Goal: Communication & Community: Share content

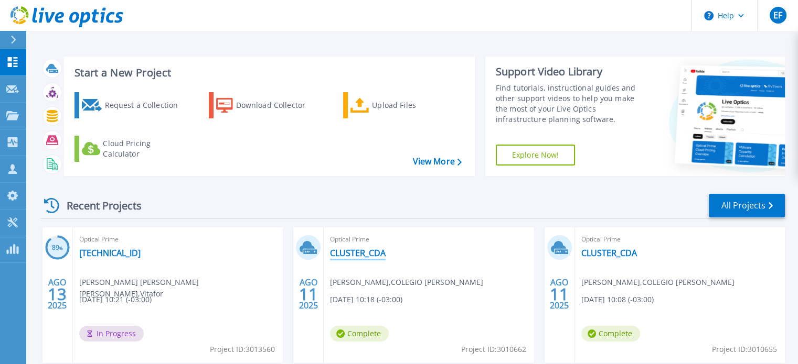
click at [377, 250] on link "CLUSTER_CDA" at bounding box center [358, 253] width 56 height 10
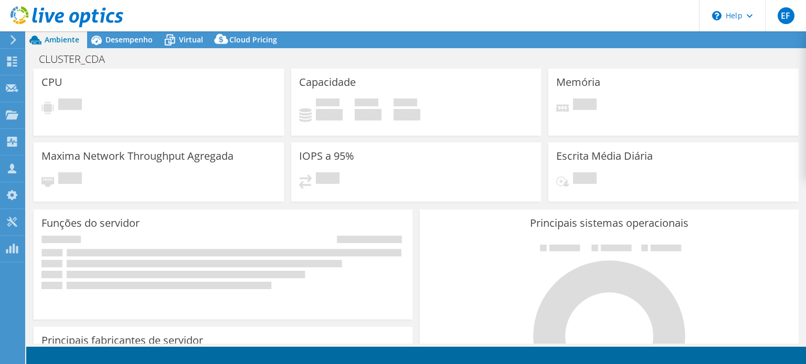
select select "USD"
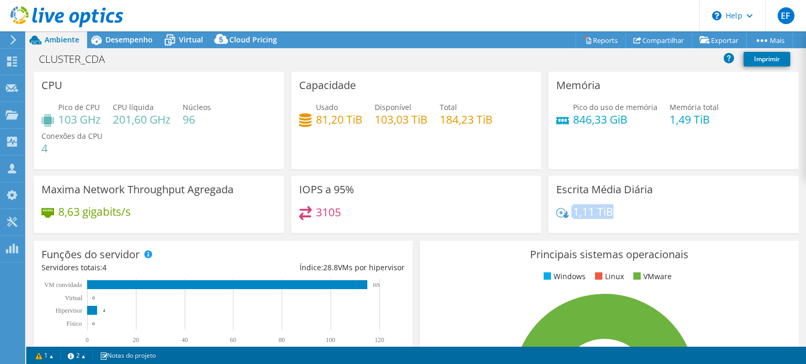
drag, startPoint x: 560, startPoint y: 211, endPoint x: 610, endPoint y: 217, distance: 50.7
click at [610, 217] on div "1,11 TiB" at bounding box center [673, 217] width 234 height 22
click at [583, 213] on h4 "1,11 TiB" at bounding box center [593, 212] width 40 height 12
drag, startPoint x: 570, startPoint y: 211, endPoint x: 650, endPoint y: 212, distance: 80.2
click at [650, 212] on div "1,11 TiB" at bounding box center [673, 217] width 234 height 22
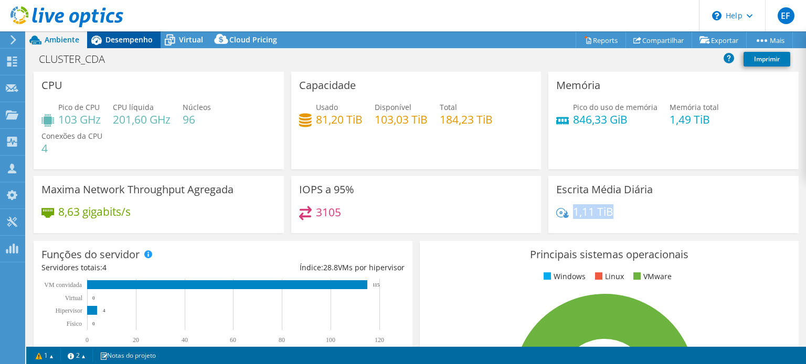
click at [135, 40] on span "Desempenho" at bounding box center [128, 40] width 47 height 10
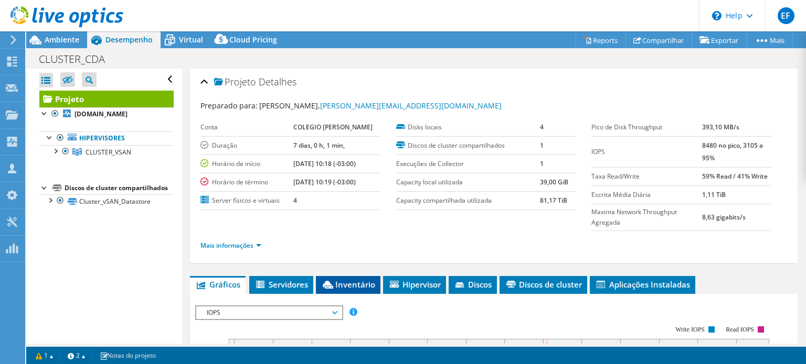
click at [364, 282] on span "Inventário" at bounding box center [348, 285] width 54 height 10
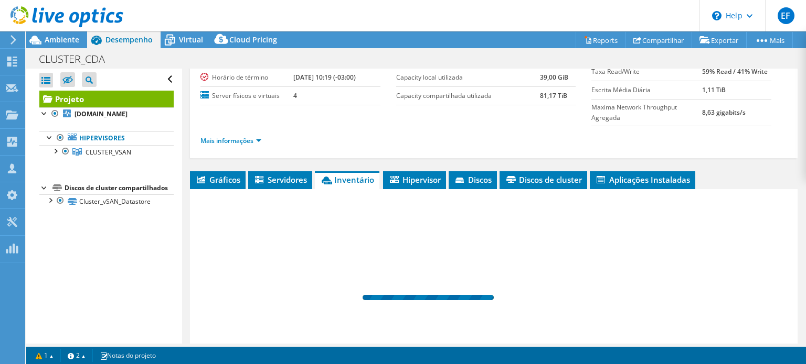
scroll to position [157, 0]
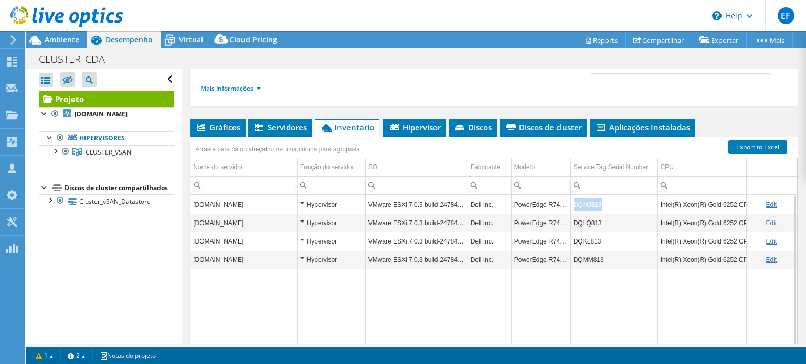
drag, startPoint x: 613, startPoint y: 203, endPoint x: 573, endPoint y: 206, distance: 40.0
click at [573, 206] on td "DQMJ813" at bounding box center [613, 205] width 87 height 18
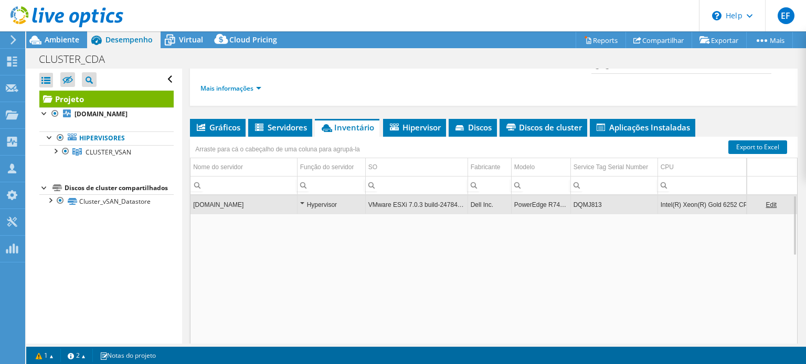
copy td "DQMJ813"
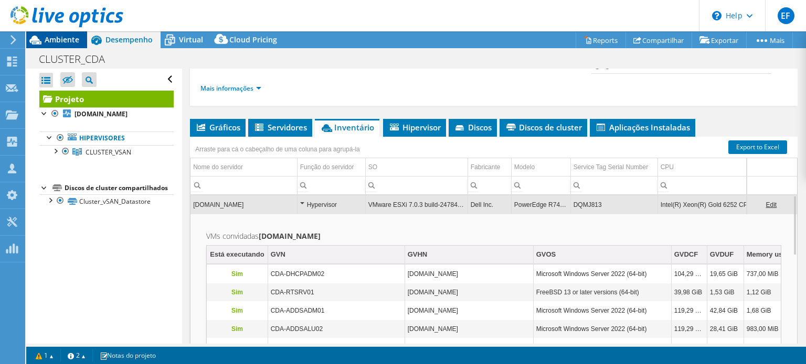
click at [65, 44] on span "Ambiente" at bounding box center [62, 40] width 35 height 10
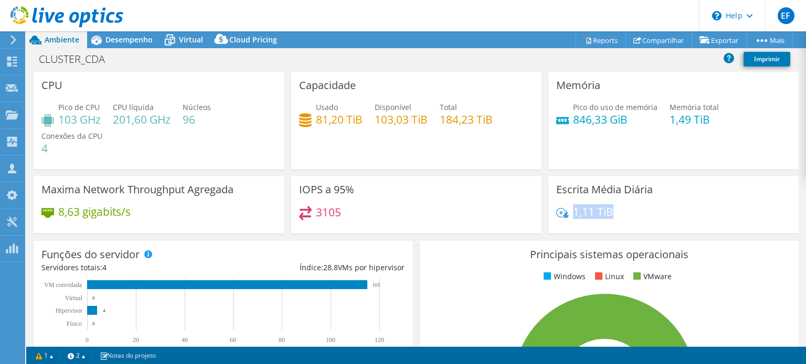
drag, startPoint x: 570, startPoint y: 213, endPoint x: 615, endPoint y: 212, distance: 45.6
click at [615, 212] on div "1,11 TiB" at bounding box center [673, 217] width 234 height 22
drag, startPoint x: 139, startPoint y: 213, endPoint x: 57, endPoint y: 213, distance: 82.3
click at [57, 213] on div "8,63 gigabits/s" at bounding box center [158, 217] width 234 height 22
drag, startPoint x: 63, startPoint y: 120, endPoint x: 170, endPoint y: 126, distance: 107.7
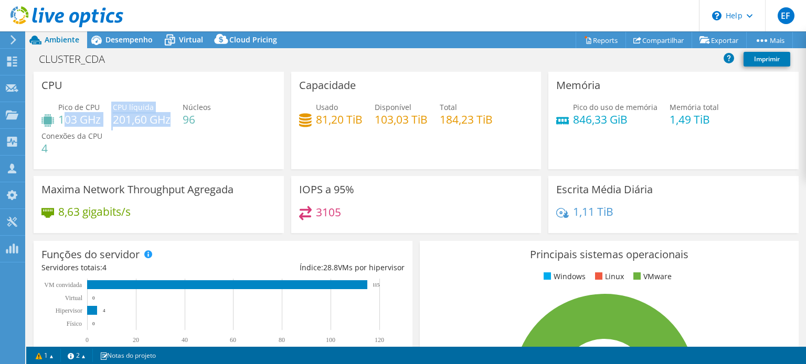
click at [170, 123] on div "Pico de CPU 103 GHz CPU líquida 201,60 GHz Núcleos 96 Conexões da CPU 4" at bounding box center [158, 133] width 234 height 63
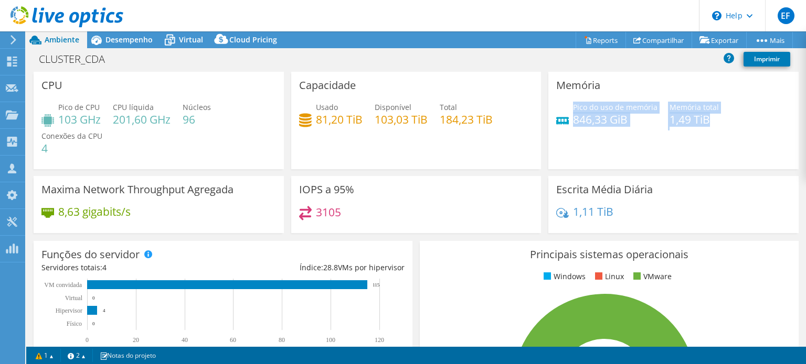
drag, startPoint x: 570, startPoint y: 111, endPoint x: 714, endPoint y: 127, distance: 145.1
click at [714, 127] on div "Pico do uso de memória 846,33 GiB Memória total 1,49 TiB" at bounding box center [673, 119] width 234 height 34
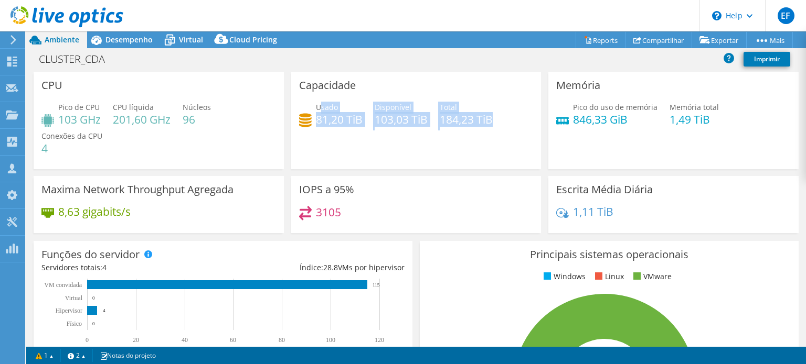
drag, startPoint x: 317, startPoint y: 108, endPoint x: 488, endPoint y: 116, distance: 170.6
click at [488, 116] on div "Usado 81,20 TiB Disponível 103,03 TiB Total 184,23 TiB" at bounding box center [416, 119] width 234 height 34
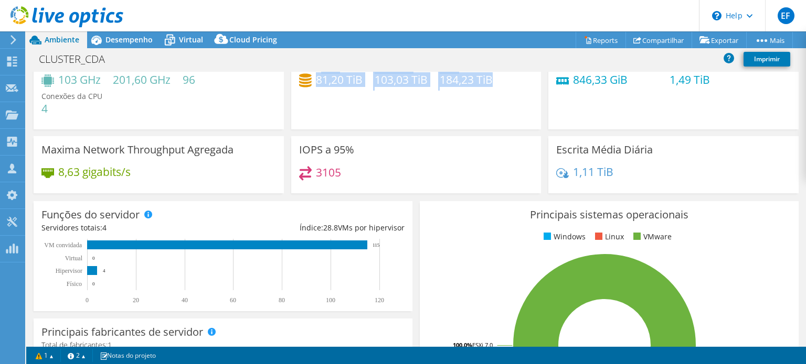
scroll to position [52, 0]
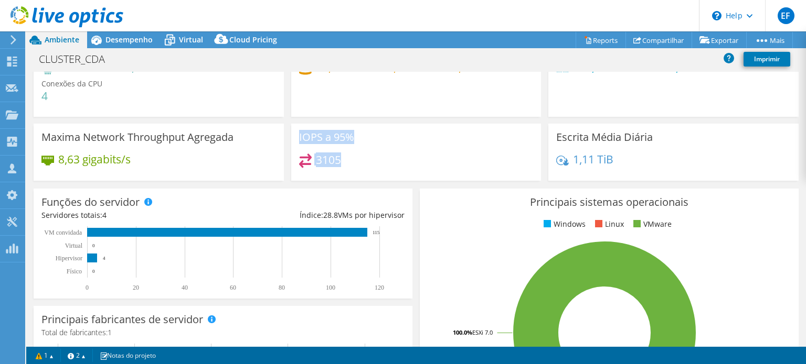
drag, startPoint x: 295, startPoint y: 136, endPoint x: 354, endPoint y: 158, distance: 63.4
click at [354, 158] on div "IOPS a 95% 3105" at bounding box center [416, 152] width 250 height 57
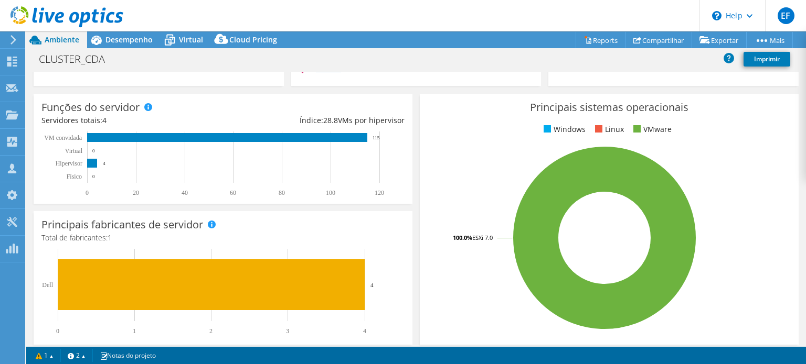
scroll to position [157, 0]
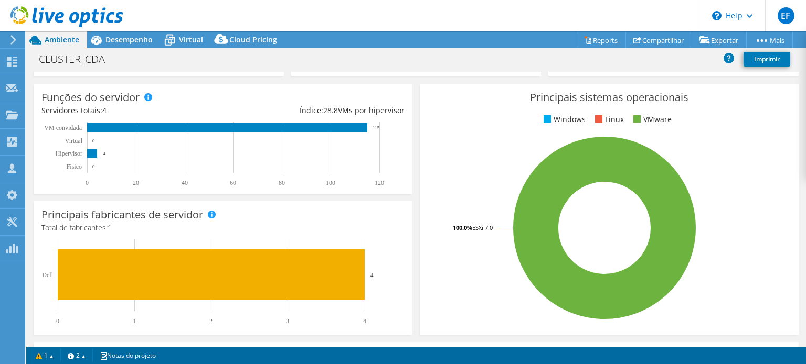
click at [427, 123] on ul "Windows Linux VMware" at bounding box center [608, 120] width 363 height 12
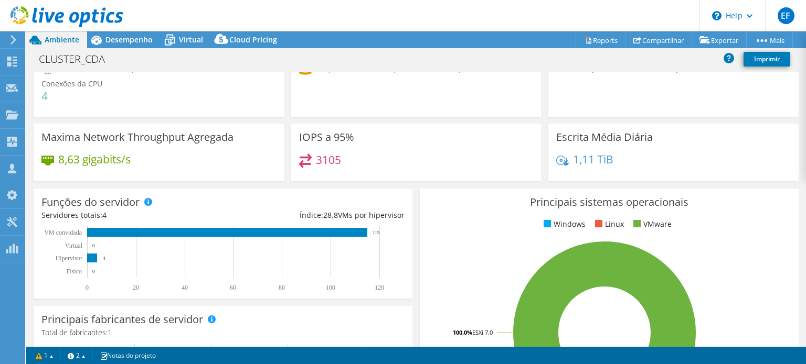
scroll to position [0, 0]
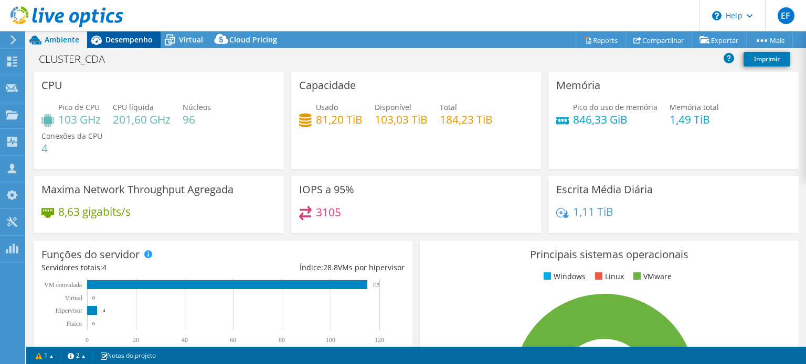
click at [135, 42] on span "Desempenho" at bounding box center [128, 40] width 47 height 10
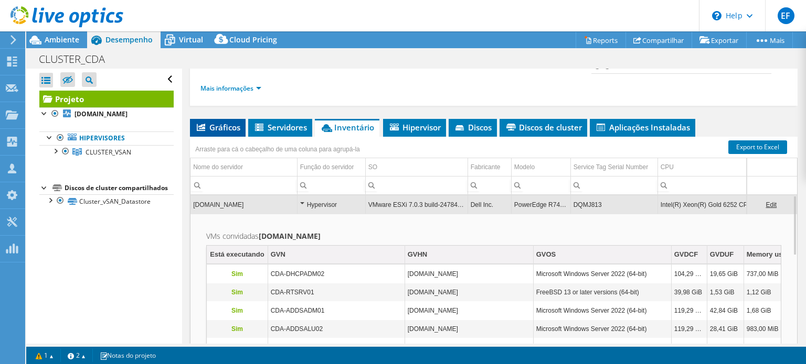
click at [221, 127] on span "Gráficos" at bounding box center [217, 127] width 45 height 10
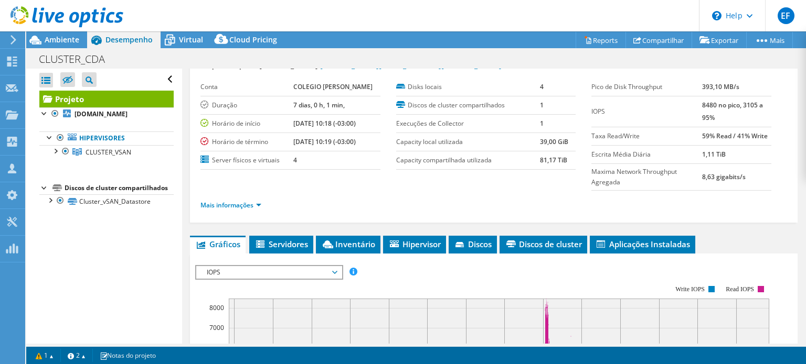
scroll to position [52, 0]
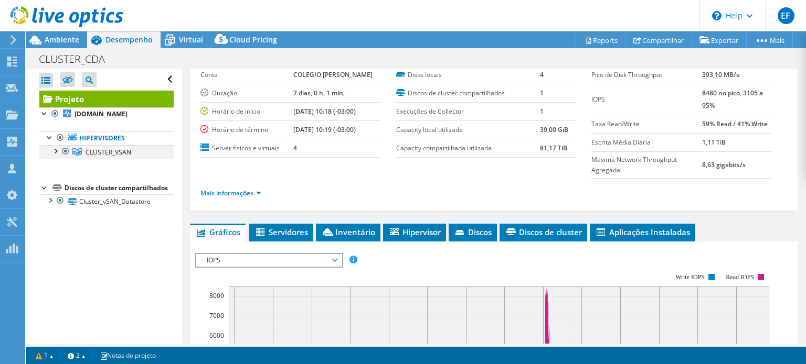
click at [57, 156] on div at bounding box center [55, 150] width 10 height 10
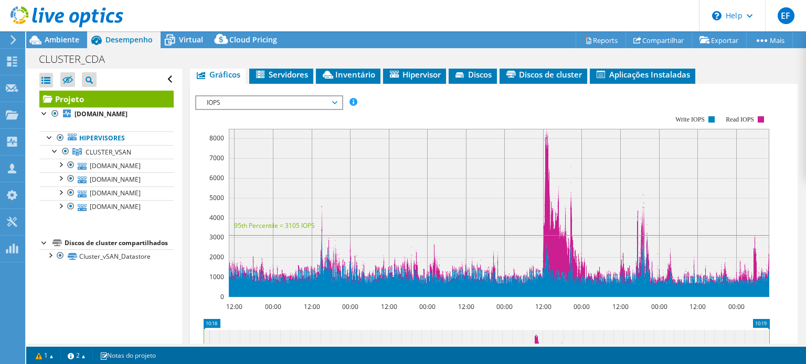
scroll to position [210, 0]
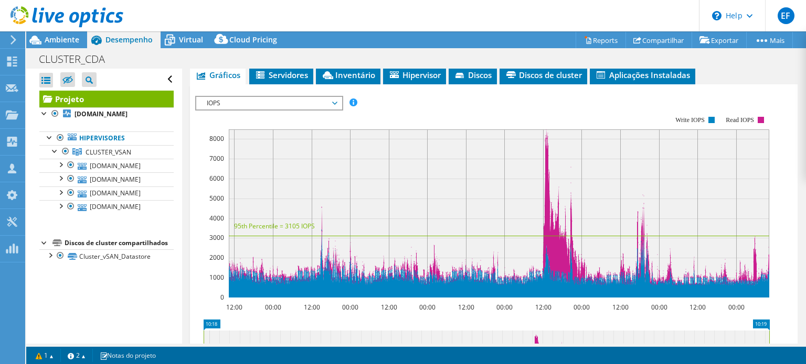
click at [337, 104] on span "IOPS" at bounding box center [268, 103] width 145 height 13
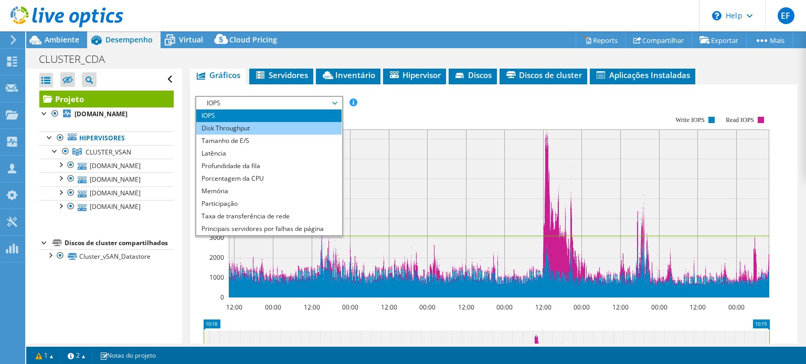
click at [262, 123] on li "Disk Throughput" at bounding box center [268, 128] width 145 height 13
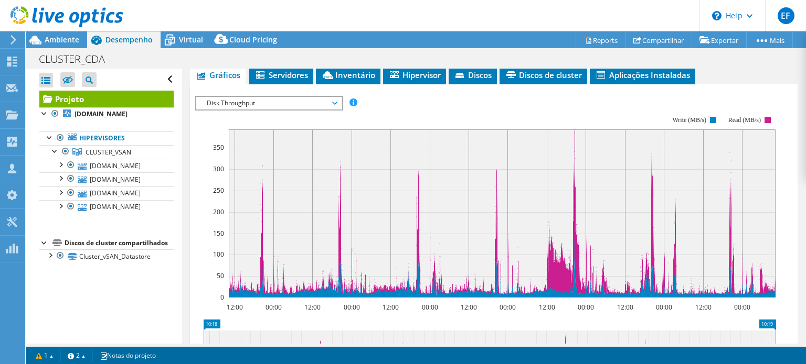
click at [336, 105] on span "Disk Throughput" at bounding box center [268, 103] width 135 height 13
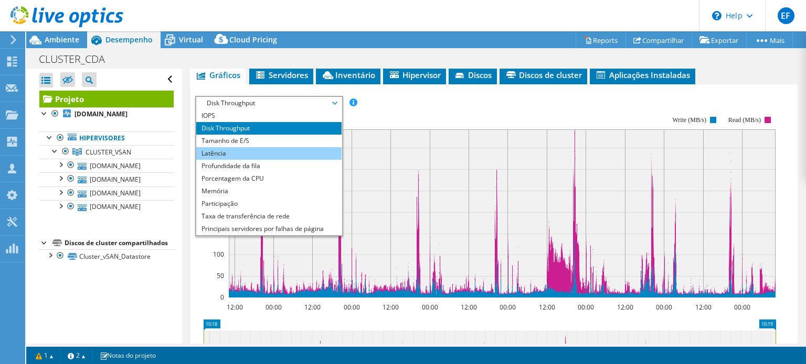
click at [277, 147] on li "Latência" at bounding box center [268, 153] width 145 height 13
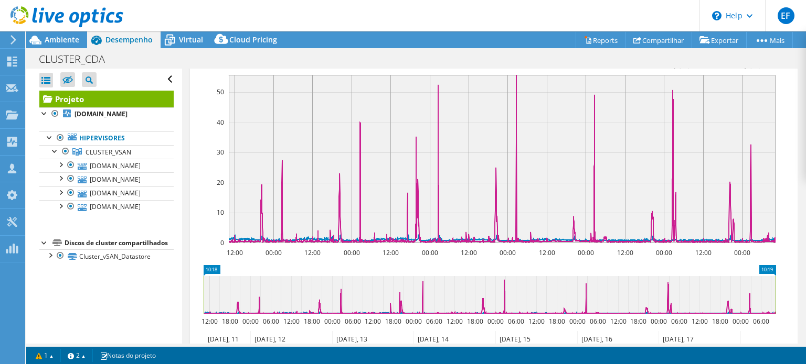
scroll to position [248, 0]
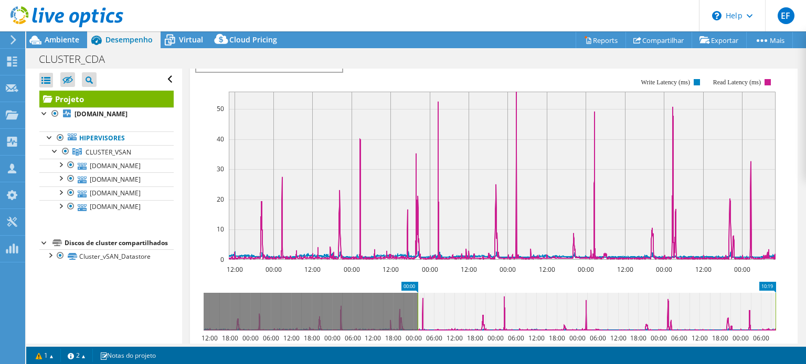
drag, startPoint x: 203, startPoint y: 314, endPoint x: 417, endPoint y: 312, distance: 214.0
click at [417, 312] on rect at bounding box center [417, 312] width 4 height 38
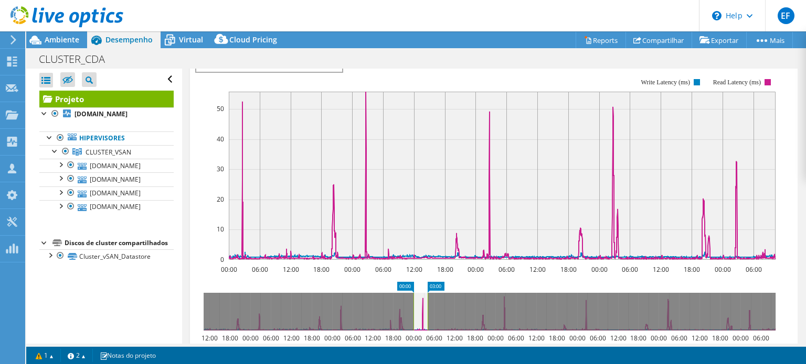
drag, startPoint x: 776, startPoint y: 304, endPoint x: 430, endPoint y: 316, distance: 346.9
click at [430, 316] on rect at bounding box center [427, 312] width 4 height 38
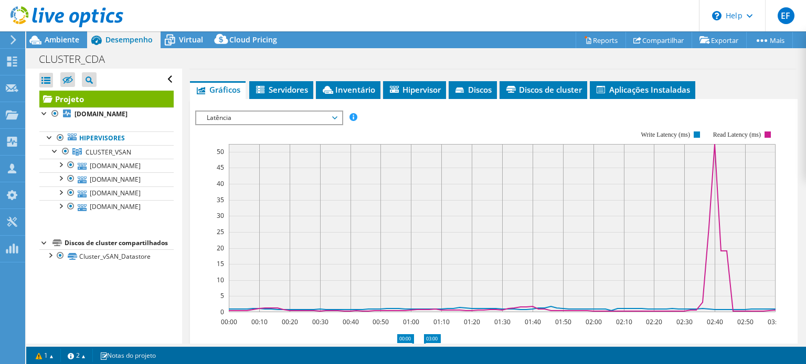
scroll to position [300, 0]
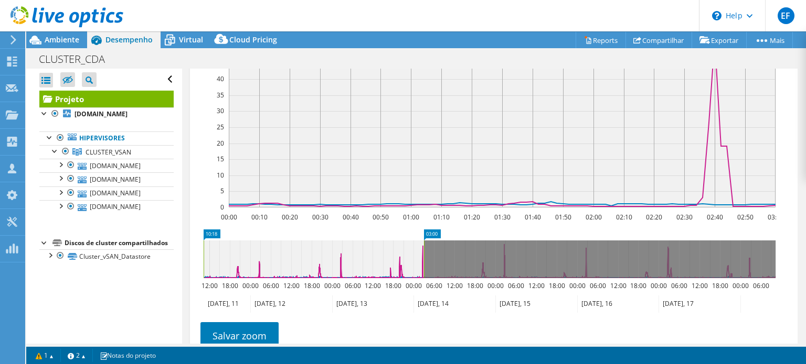
drag, startPoint x: 413, startPoint y: 252, endPoint x: 392, endPoint y: 262, distance: 23.2
click at [195, 260] on icon "03:00 10:18 12:00 18:00 00:00 06:00 12:00 18:00 00:00 06:00 12:00 18:00 00:00 0…" at bounding box center [489, 272] width 588 height 84
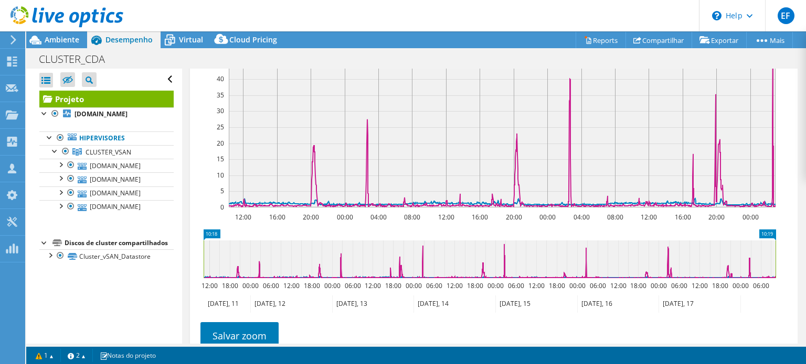
drag, startPoint x: 424, startPoint y: 261, endPoint x: 805, endPoint y: 278, distance: 381.1
click at [805, 278] on article "Projeto Detalhes Preparado para: Samuel Martins, samuel.martins@cda.colegiodant…" at bounding box center [494, 206] width 624 height 275
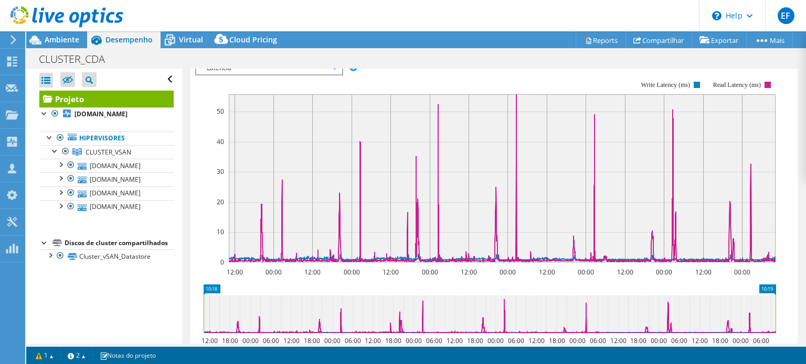
scroll to position [192, 0]
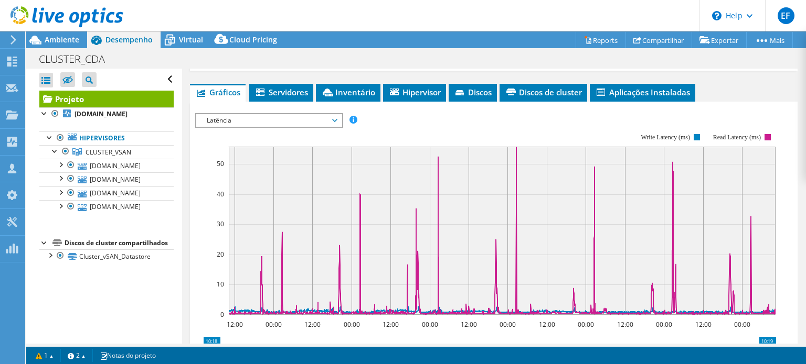
click at [335, 119] on span "Latência" at bounding box center [268, 120] width 135 height 13
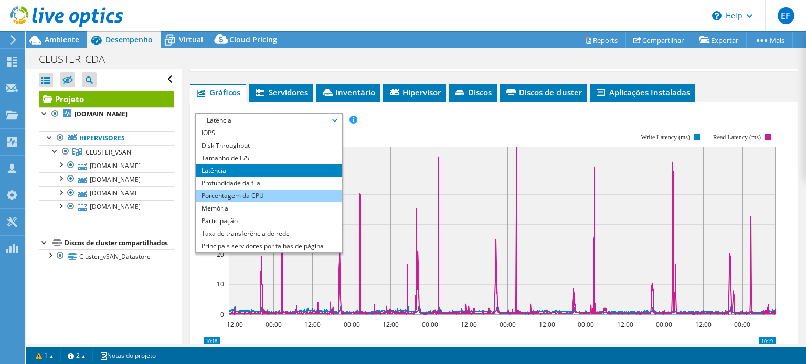
click at [276, 190] on li "Porcentagem da CPU" at bounding box center [268, 196] width 145 height 13
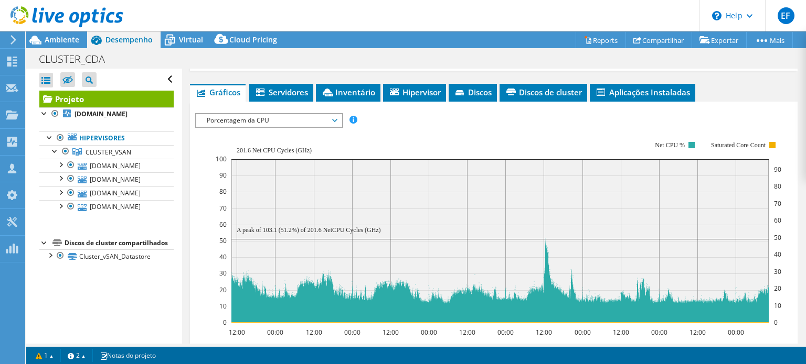
click at [336, 121] on span "Porcentagem da CPU" at bounding box center [268, 120] width 135 height 13
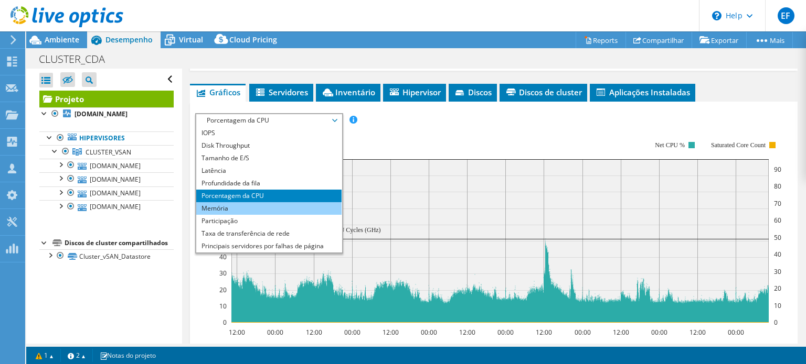
click at [249, 202] on li "Memória" at bounding box center [268, 208] width 145 height 13
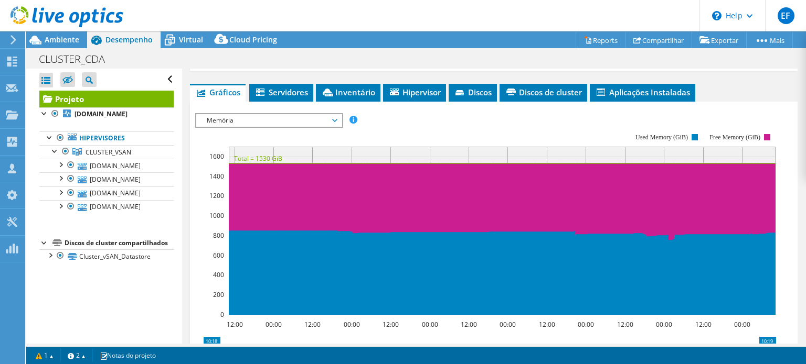
click at [335, 117] on span "Memória" at bounding box center [268, 120] width 135 height 13
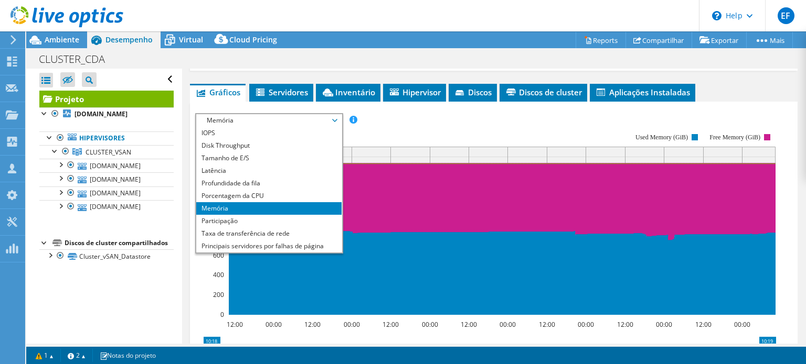
click at [343, 156] on div "Memória IOPS Disk Throughput Tamanho de E/S Latência Profundidade da fila Porce…" at bounding box center [269, 183] width 148 height 141
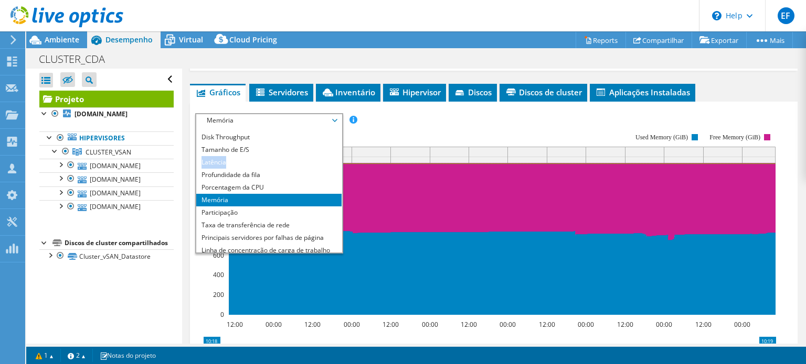
scroll to position [0, 0]
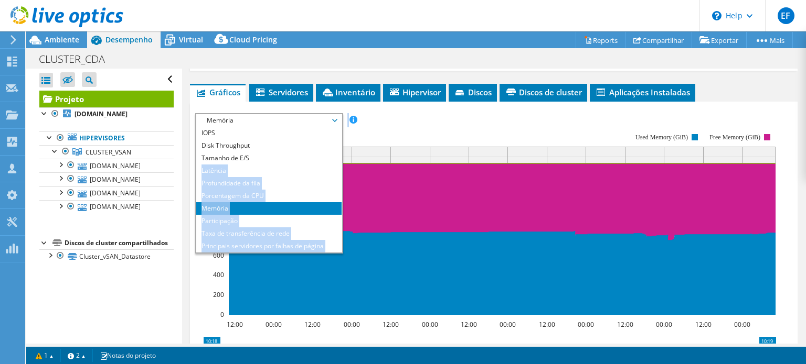
drag, startPoint x: 344, startPoint y: 156, endPoint x: 346, endPoint y: 145, distance: 10.7
click at [346, 145] on div "IOPS Disk Throughput Tamanho de E/S Latência Profundidade da fila Porcentagem d…" at bounding box center [493, 292] width 597 height 358
click at [329, 155] on li "Tamanho de E/S" at bounding box center [268, 158] width 145 height 13
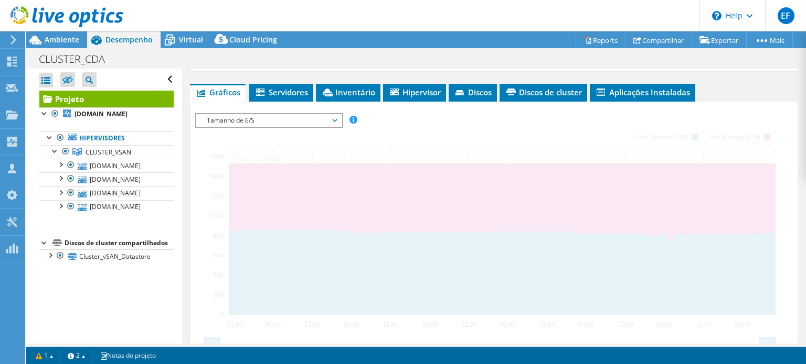
click at [339, 117] on span "Tamanho de E/S" at bounding box center [268, 120] width 145 height 13
click at [336, 119] on span "Tamanho de E/S" at bounding box center [268, 120] width 135 height 13
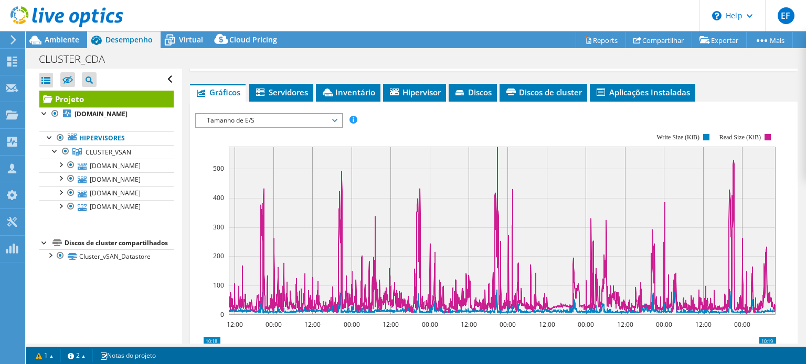
click at [340, 119] on span "Tamanho de E/S" at bounding box center [268, 120] width 145 height 13
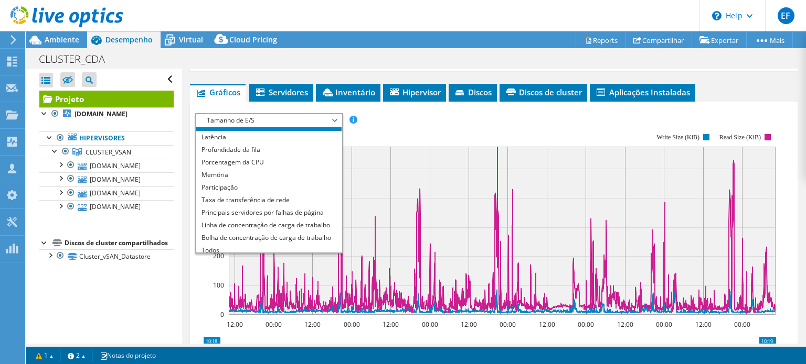
scroll to position [38, 0]
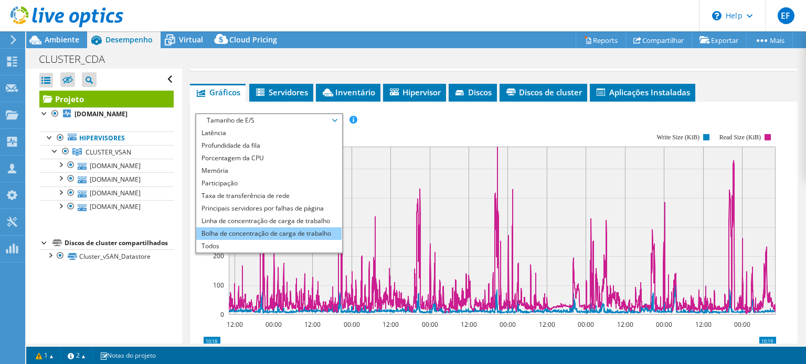
click at [280, 230] on li "Bolha de concentração de carga de trabalho" at bounding box center [268, 234] width 145 height 13
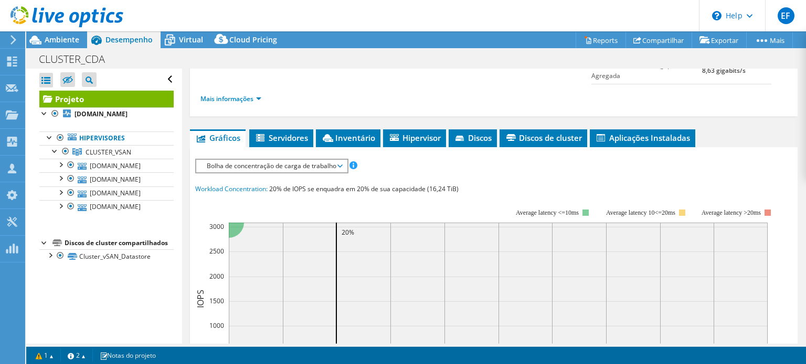
scroll to position [157, 0]
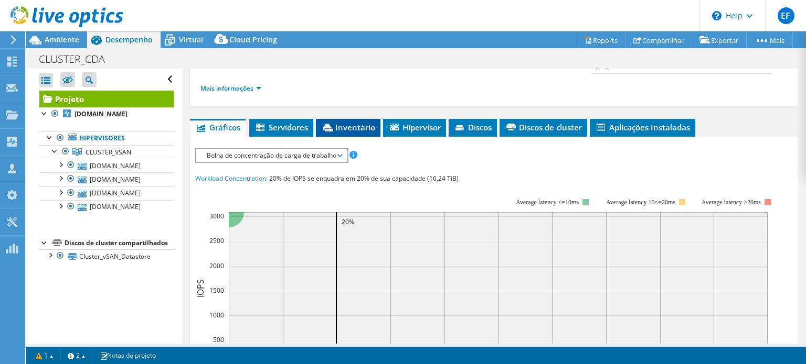
click at [351, 125] on span "Inventário" at bounding box center [348, 127] width 54 height 10
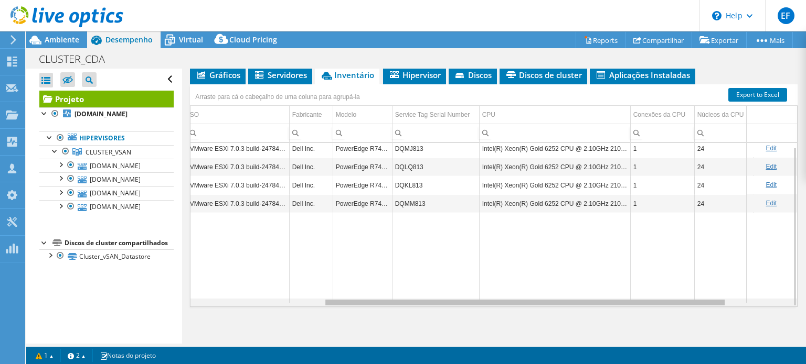
scroll to position [0, 0]
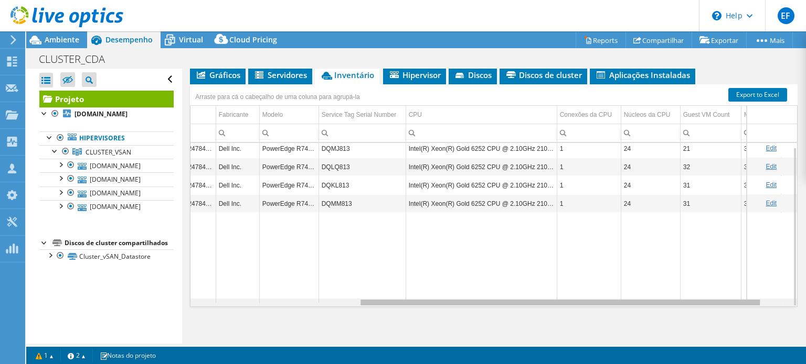
drag, startPoint x: 453, startPoint y: 302, endPoint x: 631, endPoint y: 286, distance: 179.0
click at [631, 286] on body "EF Membro da equipe Eduardo Fordelone eduardo.fordelone@f2it.com.br F2IT My Pro…" at bounding box center [403, 182] width 806 height 364
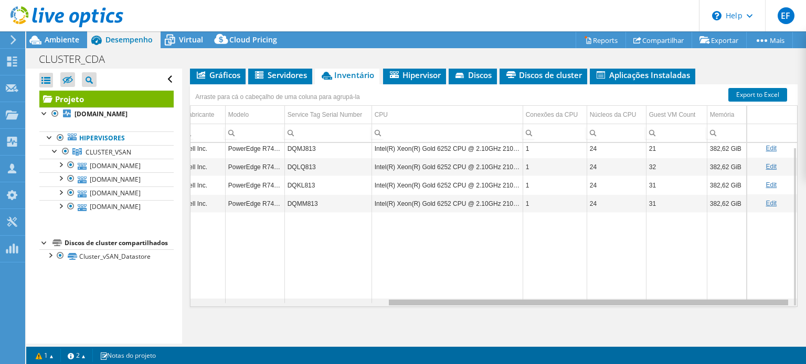
drag, startPoint x: 582, startPoint y: 300, endPoint x: 664, endPoint y: 303, distance: 82.4
click at [664, 303] on body "EF Membro da equipe Eduardo Fordelone eduardo.fordelone@f2it.com.br F2IT My Pro…" at bounding box center [403, 182] width 806 height 364
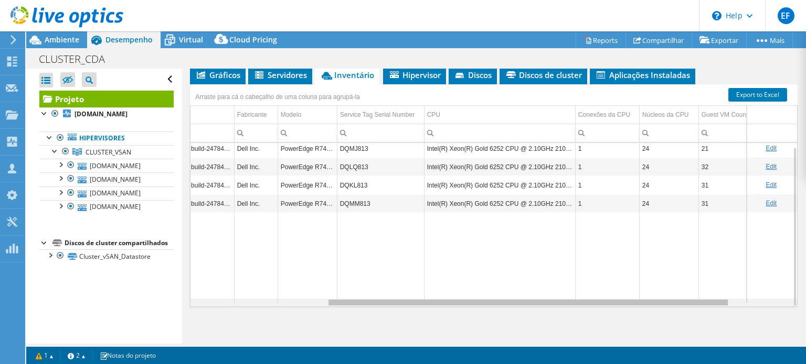
scroll to position [4, 202]
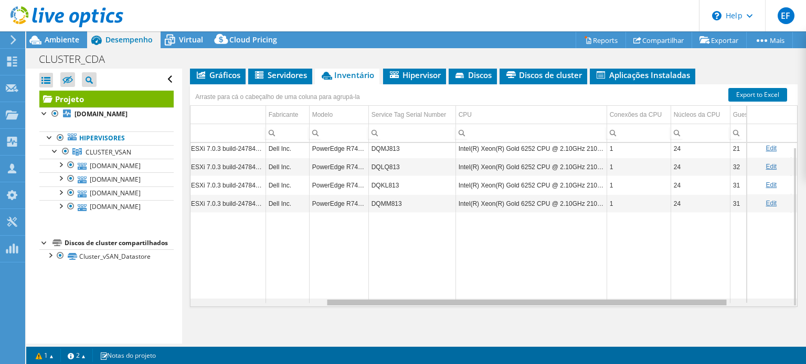
drag, startPoint x: 637, startPoint y: 300, endPoint x: 568, endPoint y: 298, distance: 68.8
click at [568, 298] on body "EF Membro da equipe Eduardo Fordelone eduardo.fordelone@f2it.com.br F2IT My Pro…" at bounding box center [403, 182] width 806 height 364
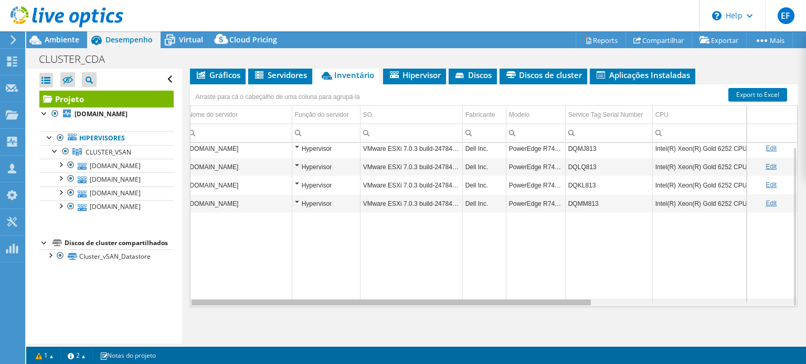
scroll to position [0, 0]
drag, startPoint x: 331, startPoint y: 303, endPoint x: 187, endPoint y: 308, distance: 144.8
click at [187, 308] on body "EF Membro da equipe Eduardo Fordelone eduardo.fordelone@f2it.com.br F2IT My Pro…" at bounding box center [403, 182] width 806 height 364
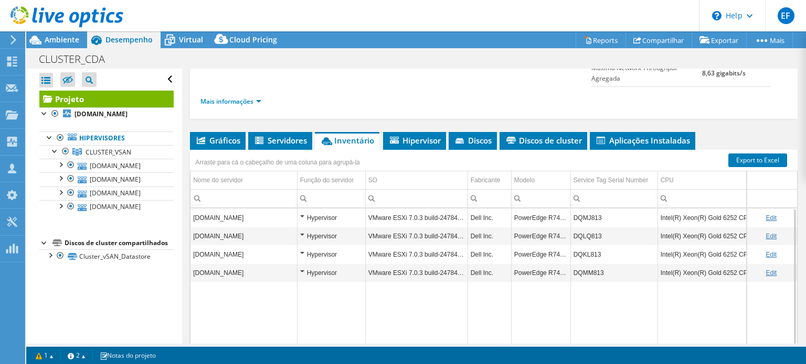
scroll to position [105, 0]
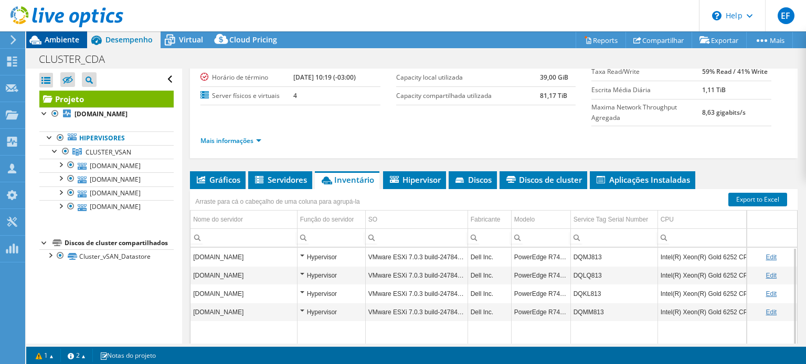
click at [70, 40] on span "Ambiente" at bounding box center [62, 40] width 35 height 10
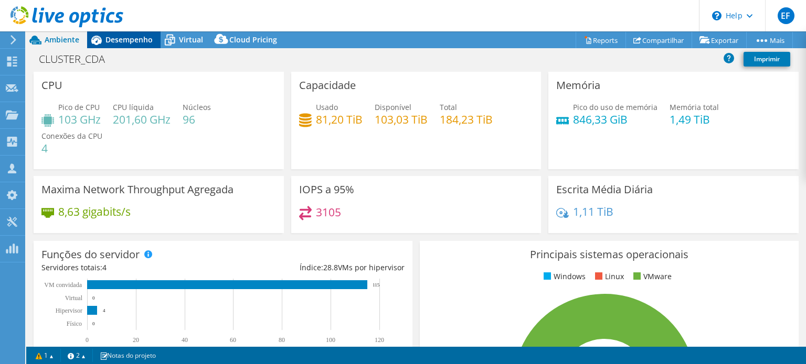
click at [139, 45] on span "Desempenho" at bounding box center [128, 40] width 47 height 10
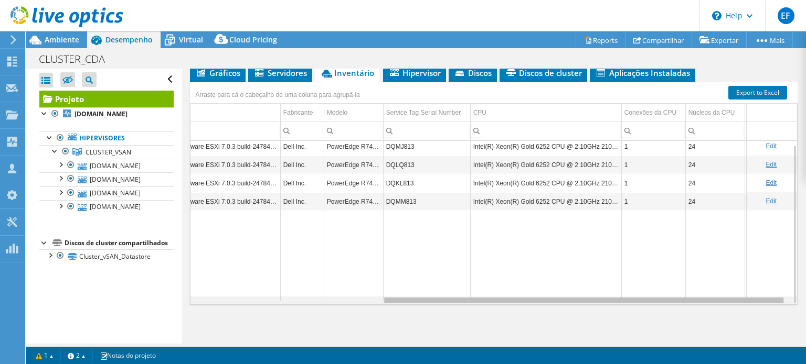
scroll to position [0, 287]
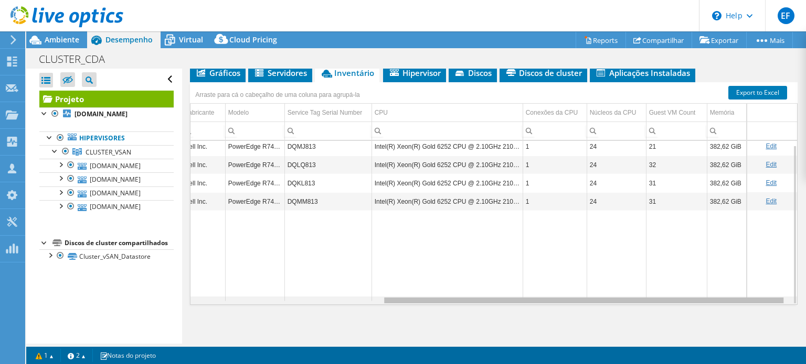
drag, startPoint x: 442, startPoint y: 298, endPoint x: 641, endPoint y: 289, distance: 199.0
click at [641, 289] on body "EF Membro da equipe Eduardo Fordelone eduardo.fordelone@f2it.com.br F2IT My Pro…" at bounding box center [403, 182] width 806 height 364
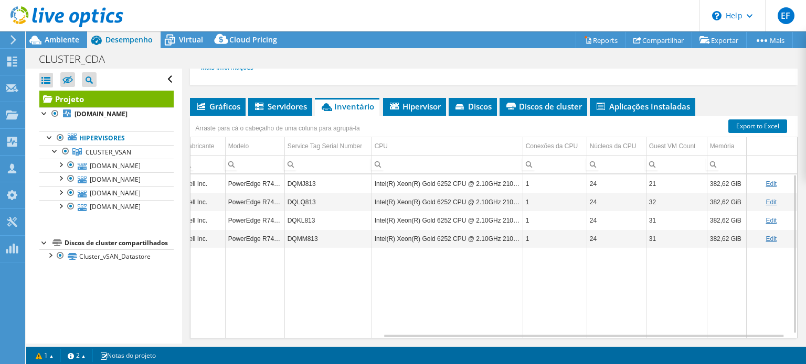
scroll to position [159, 0]
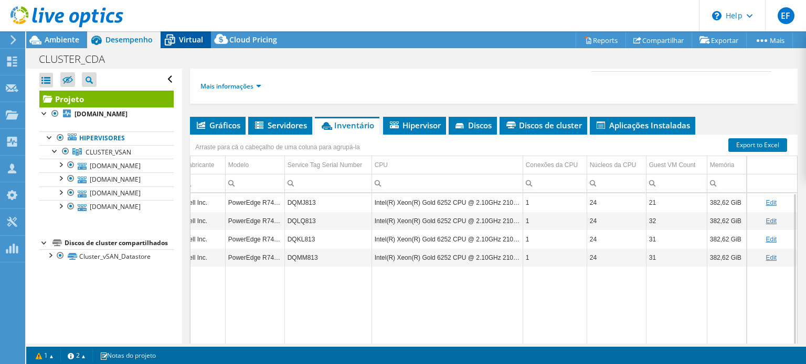
click at [192, 38] on span "Virtual" at bounding box center [191, 40] width 24 height 10
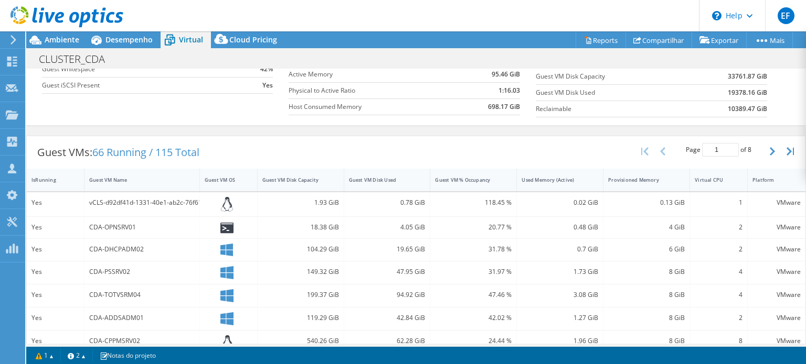
scroll to position [157, 0]
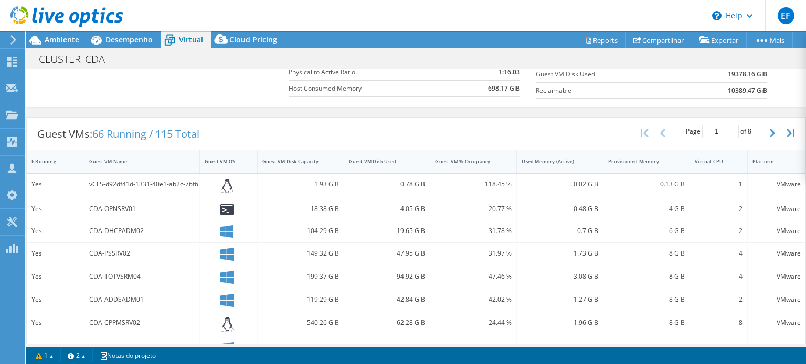
click at [703, 163] on div "Virtual CPU" at bounding box center [712, 162] width 45 height 16
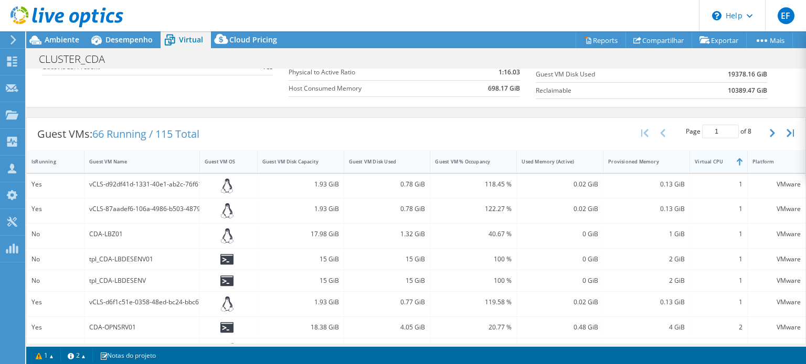
click at [703, 163] on div "Virtual CPU" at bounding box center [712, 162] width 45 height 16
drag, startPoint x: 720, startPoint y: 188, endPoint x: 735, endPoint y: 187, distance: 15.8
click at [735, 187] on div "12" at bounding box center [719, 186] width 58 height 25
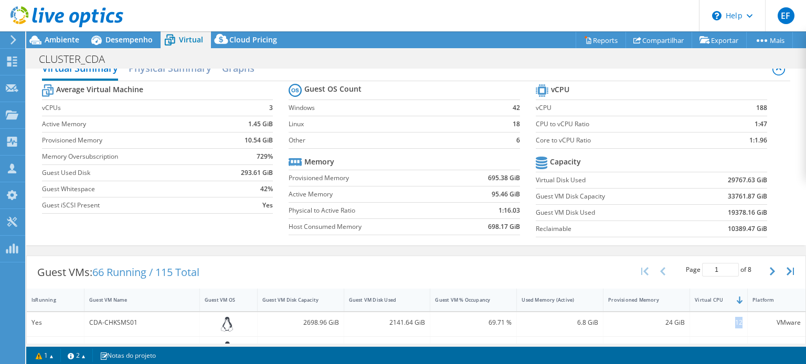
scroll to position [15, 0]
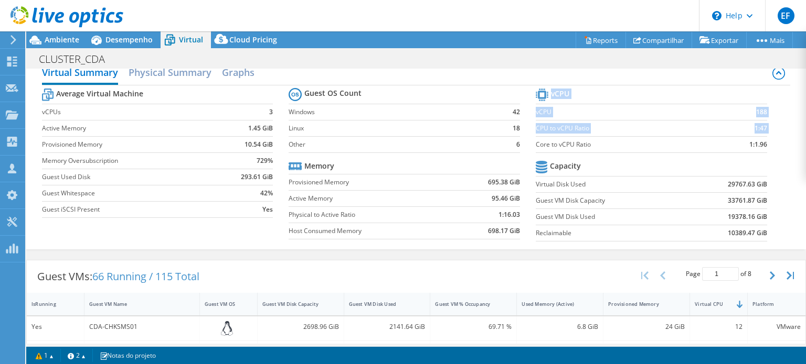
drag, startPoint x: 530, startPoint y: 144, endPoint x: 767, endPoint y: 148, distance: 237.1
click at [767, 148] on section "vCPU vCPU 188 CPU to vCPU Ratio 1:47 Core to vCPU Ratio 1:1.96 Capacity Virtual…" at bounding box center [658, 166] width 247 height 161
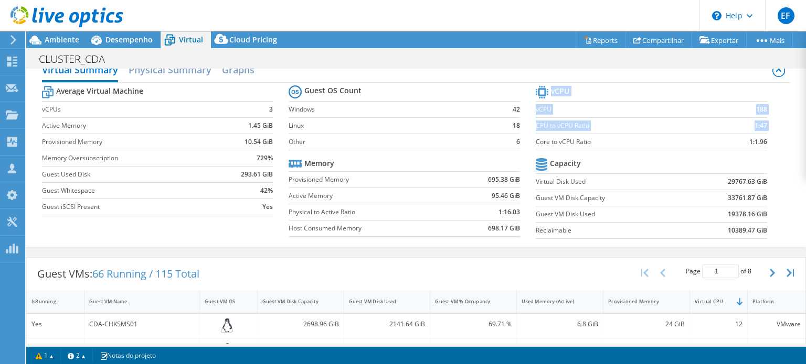
scroll to position [19, 0]
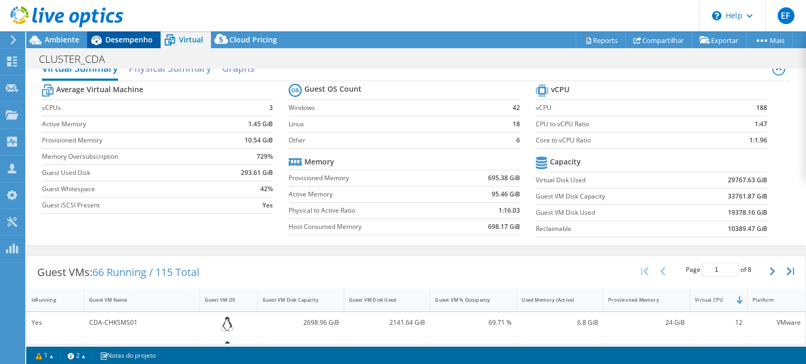
click at [134, 41] on span "Desempenho" at bounding box center [128, 40] width 47 height 10
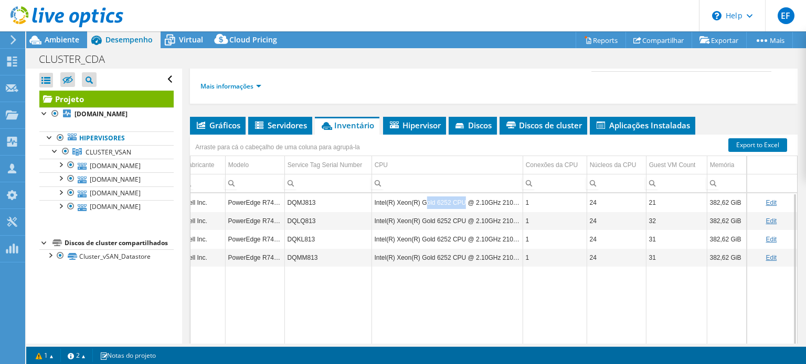
drag, startPoint x: 422, startPoint y: 200, endPoint x: 459, endPoint y: 203, distance: 37.9
click at [459, 203] on td "Intel(R) Xeon(R) Gold 6252 CPU @ 2.10GHz 210 GHz" at bounding box center [446, 203] width 151 height 18
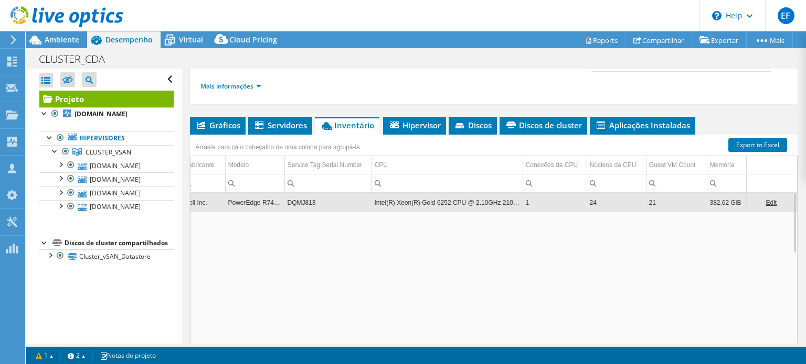
click at [596, 202] on td "24" at bounding box center [615, 203] width 59 height 18
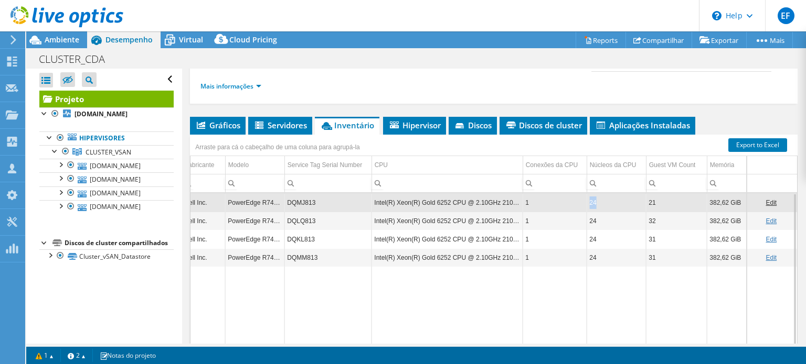
drag, startPoint x: 596, startPoint y: 202, endPoint x: 589, endPoint y: 202, distance: 7.4
click at [589, 202] on td "24" at bounding box center [615, 203] width 59 height 18
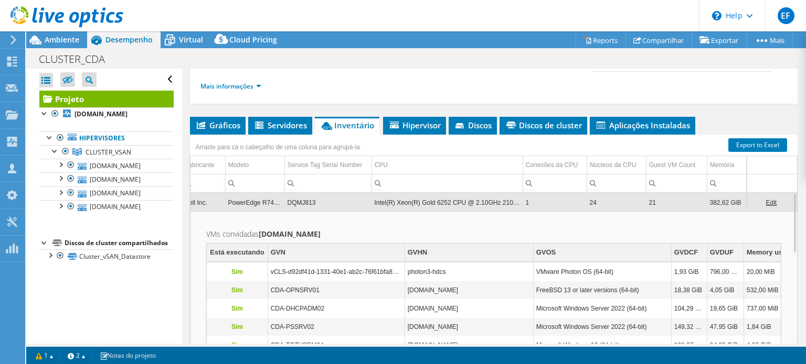
click at [616, 201] on td "24" at bounding box center [615, 203] width 59 height 18
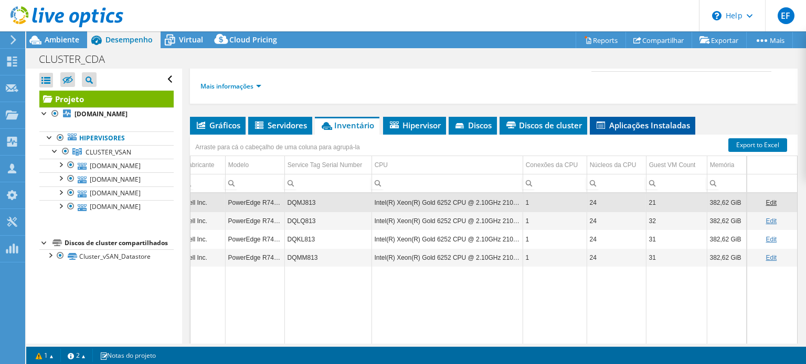
click at [620, 121] on span "Aplicações Instaladas" at bounding box center [642, 125] width 95 height 10
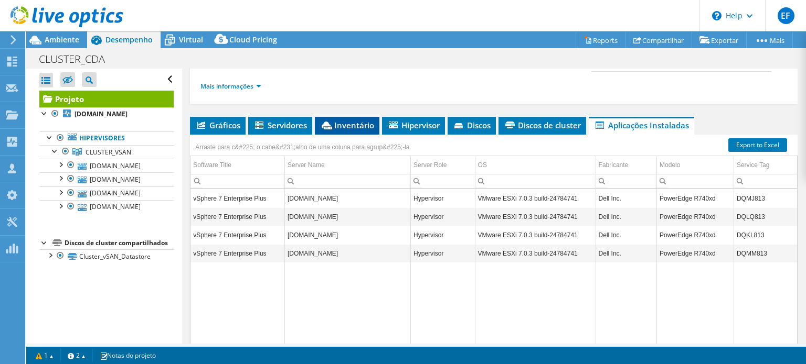
click at [341, 125] on span "Inventário" at bounding box center [347, 125] width 54 height 10
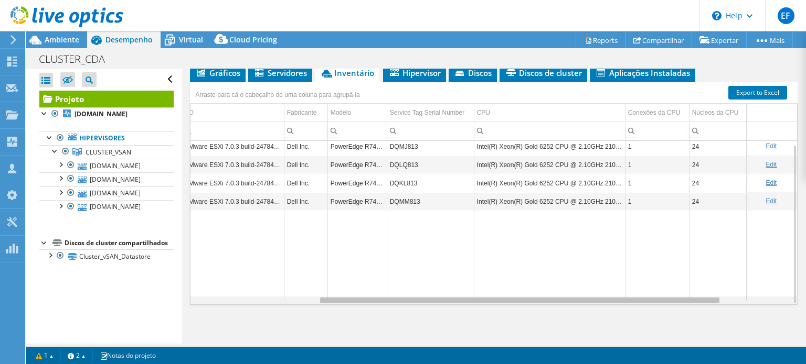
scroll to position [0, 209]
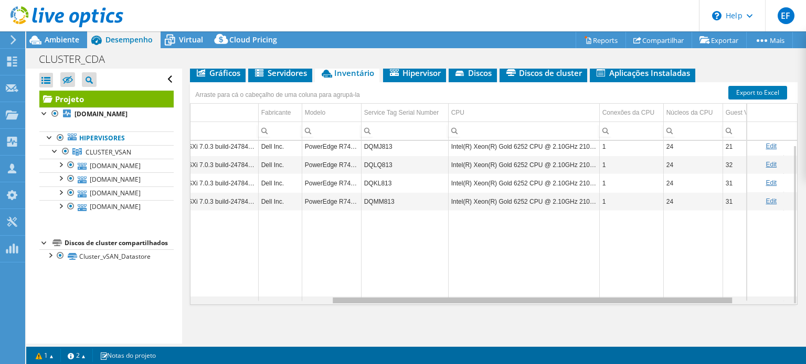
drag, startPoint x: 545, startPoint y: 300, endPoint x: 673, endPoint y: 243, distance: 139.7
click at [697, 290] on body "EF Membro da equipe Eduardo Fordelone eduardo.fordelone@f2it.com.br F2IT My Pro…" at bounding box center [403, 182] width 806 height 364
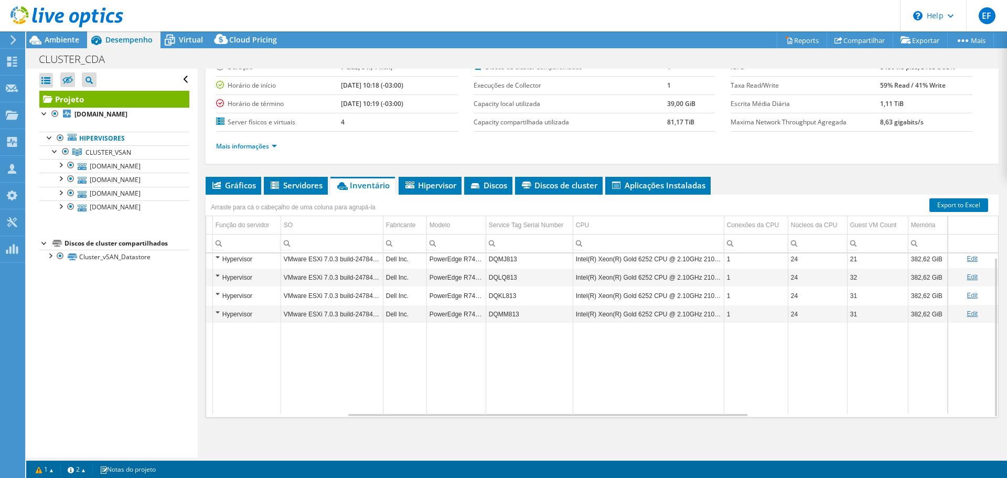
scroll to position [4, 108]
drag, startPoint x: 521, startPoint y: 279, endPoint x: 477, endPoint y: 280, distance: 43.5
click at [477, 280] on tr "cda-vsan03.cda.colegiodante.com.br Hypervisor VMware ESXi 7.0.3 build-24784741 …" at bounding box center [551, 276] width 893 height 18
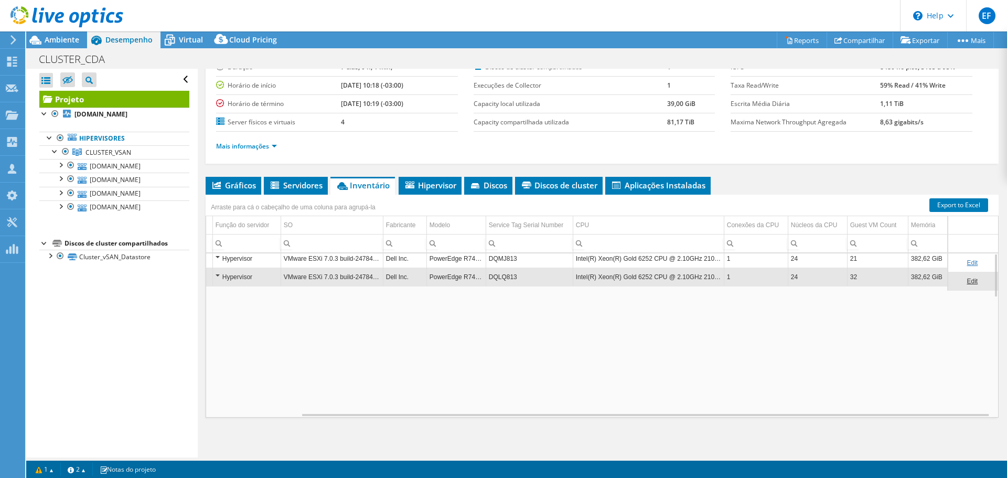
scroll to position [0, 108]
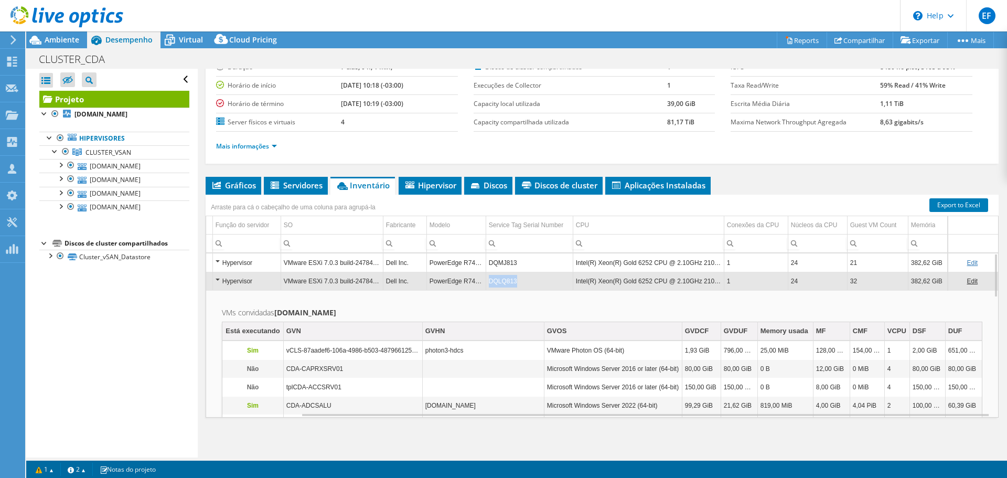
drag, startPoint x: 521, startPoint y: 282, endPoint x: 484, endPoint y: 284, distance: 37.8
click at [486, 283] on td "DQLQ813" at bounding box center [529, 281] width 87 height 18
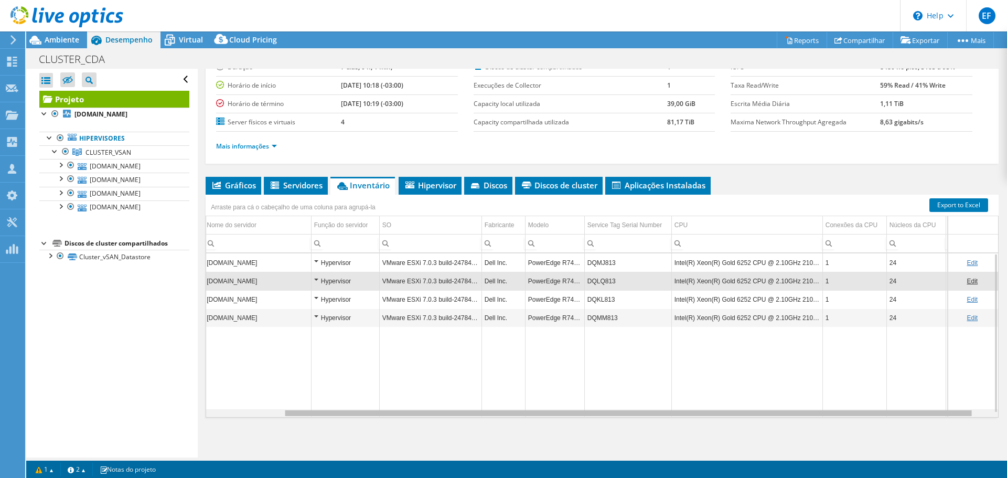
scroll to position [0, 0]
drag, startPoint x: 417, startPoint y: 413, endPoint x: 239, endPoint y: 407, distance: 178.4
click at [233, 364] on body "EF Membro da equipe Eduardo Fordelone eduardo.fordelone@f2it.com.br F2IT My Pro…" at bounding box center [503, 239] width 1007 height 478
drag, startPoint x: 552, startPoint y: 414, endPoint x: 294, endPoint y: 409, distance: 258.1
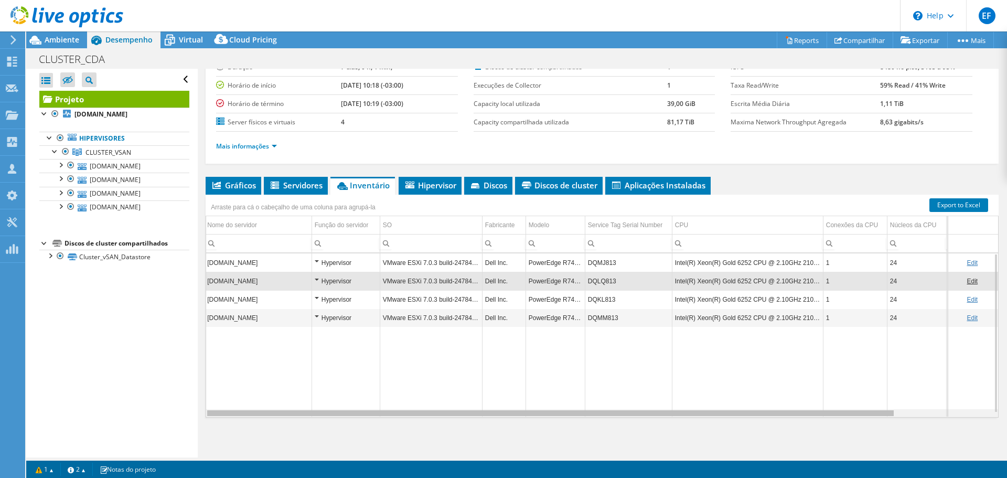
click at [294, 364] on body "EF Membro da equipe Eduardo Fordelone eduardo.fordelone@f2it.com.br F2IT My Pro…" at bounding box center [503, 239] width 1007 height 478
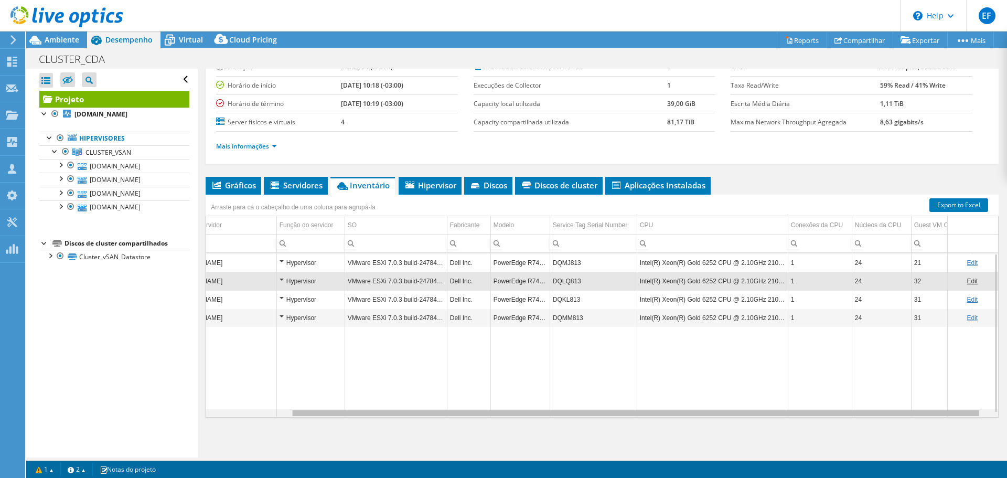
scroll to position [0, 0]
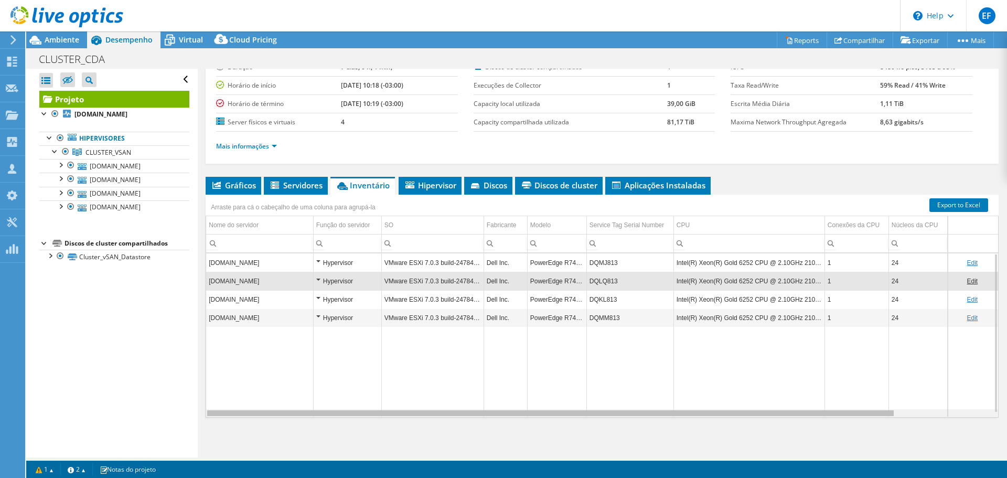
drag, startPoint x: 228, startPoint y: 414, endPoint x: 168, endPoint y: 402, distance: 60.4
click at [168, 364] on body "EF Membro da equipe Eduardo Fordelone eduardo.fordelone@f2it.com.br F2IT My Pro…" at bounding box center [503, 239] width 1007 height 478
click at [753, 169] on div "Projeto Detalhes Preparado para: Samuel Martins, samuel.martins@cda.colegiodant…" at bounding box center [602, 223] width 809 height 467
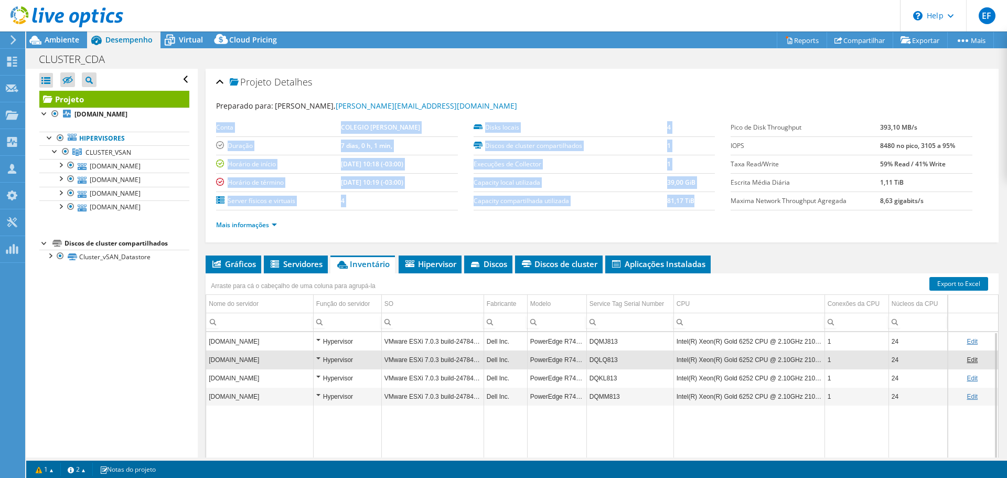
drag, startPoint x: 469, startPoint y: 201, endPoint x: 704, endPoint y: 201, distance: 234.4
click at [704, 201] on section "Conta COLEGIO DANTE ALIGHIERI Duração 7 dias, 0 h, 1 min, Horário de início 08/…" at bounding box center [473, 165] width 514 height 92
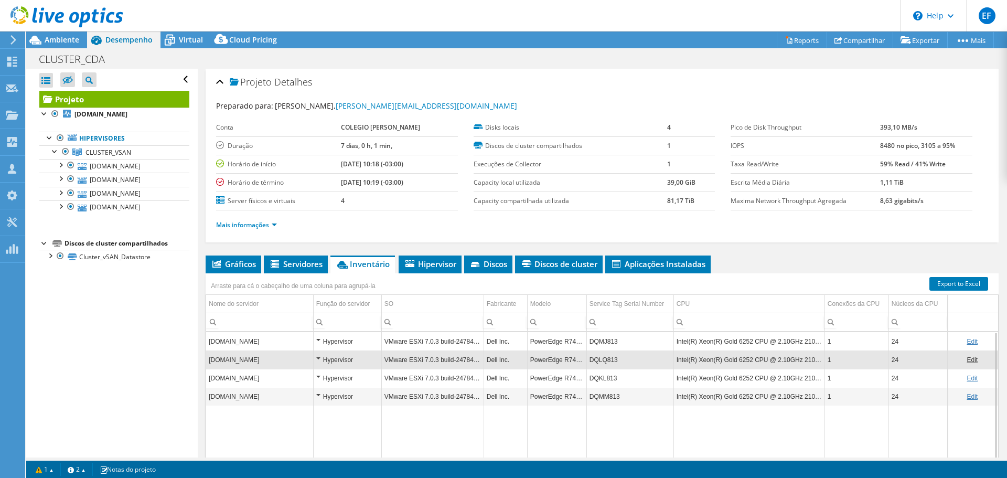
click at [676, 213] on div "Mais informações" at bounding box center [602, 224] width 772 height 29
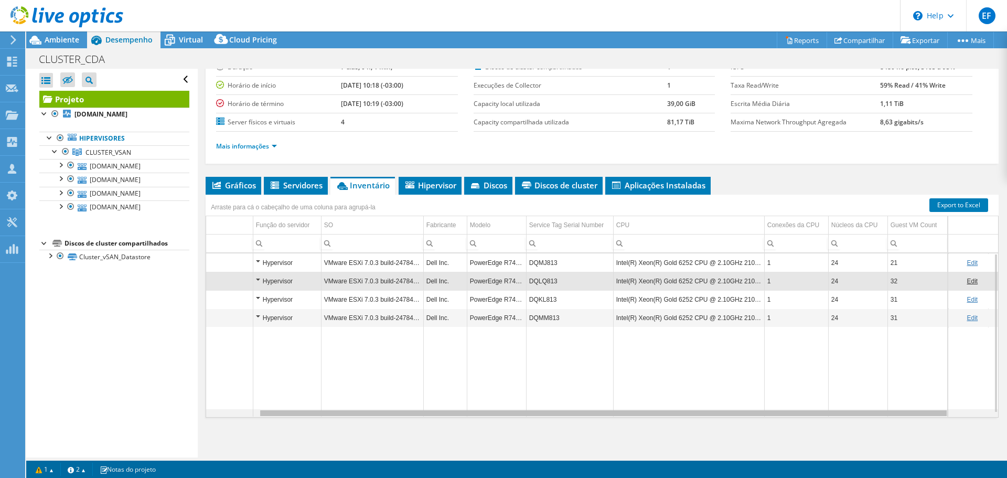
scroll to position [0, 109]
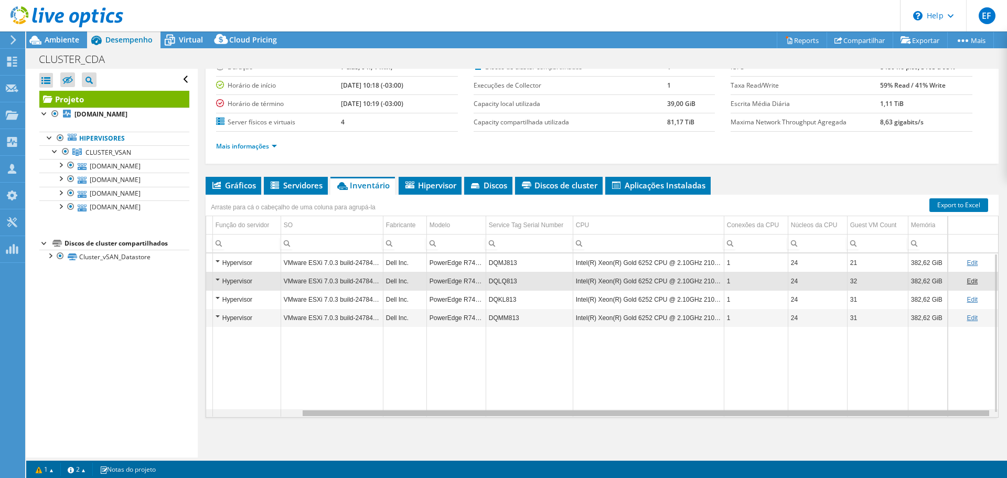
drag, startPoint x: 662, startPoint y: 415, endPoint x: 884, endPoint y: 403, distance: 222.7
click at [805, 364] on body "EF Membro da equipe Eduardo Fordelone eduardo.fordelone@f2it.com.br F2IT My Pro…" at bounding box center [503, 239] width 1007 height 478
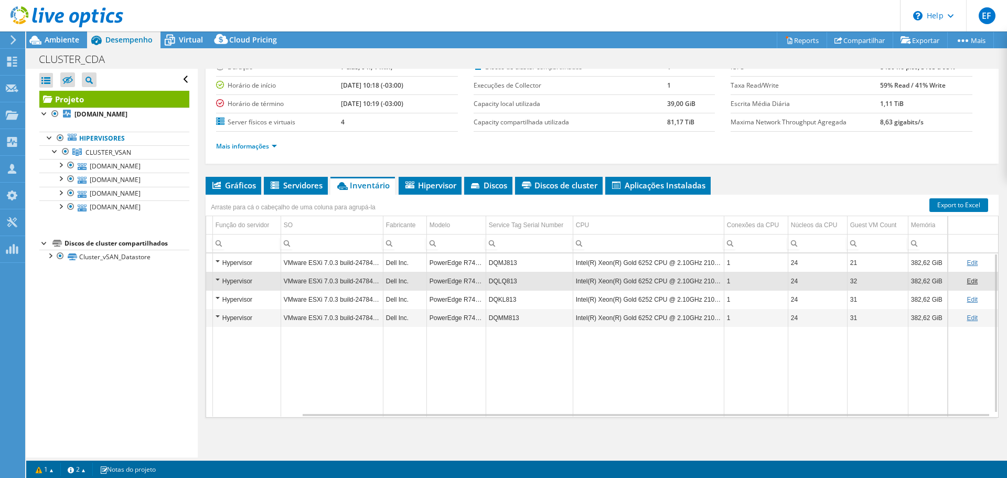
drag, startPoint x: 341, startPoint y: 412, endPoint x: 251, endPoint y: 409, distance: 90.3
click at [251, 364] on tr "Data grid" at bounding box center [551, 372] width 893 height 90
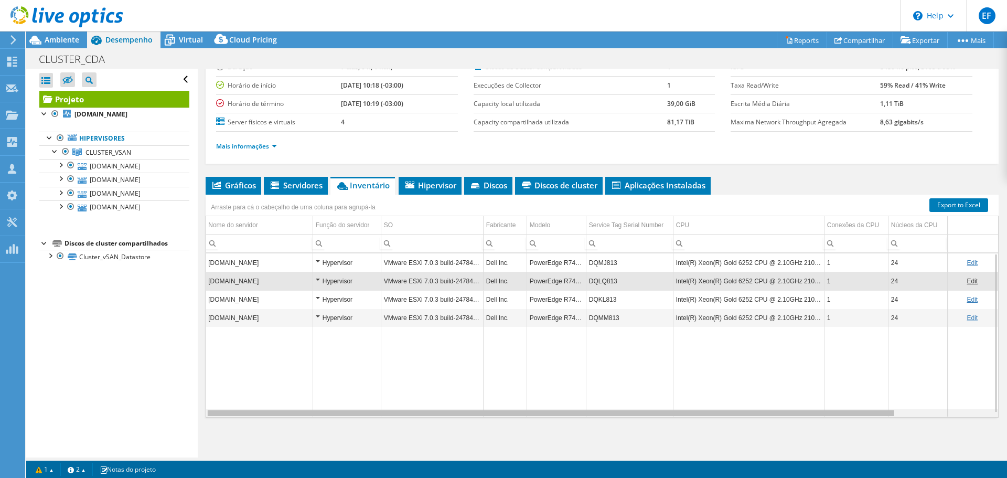
scroll to position [0, 0]
drag, startPoint x: 343, startPoint y: 415, endPoint x: 263, endPoint y: 391, distance: 83.8
click at [232, 364] on body "EF Membro da equipe Eduardo Fordelone eduardo.fordelone@f2it.com.br F2IT My Pro…" at bounding box center [503, 239] width 1007 height 478
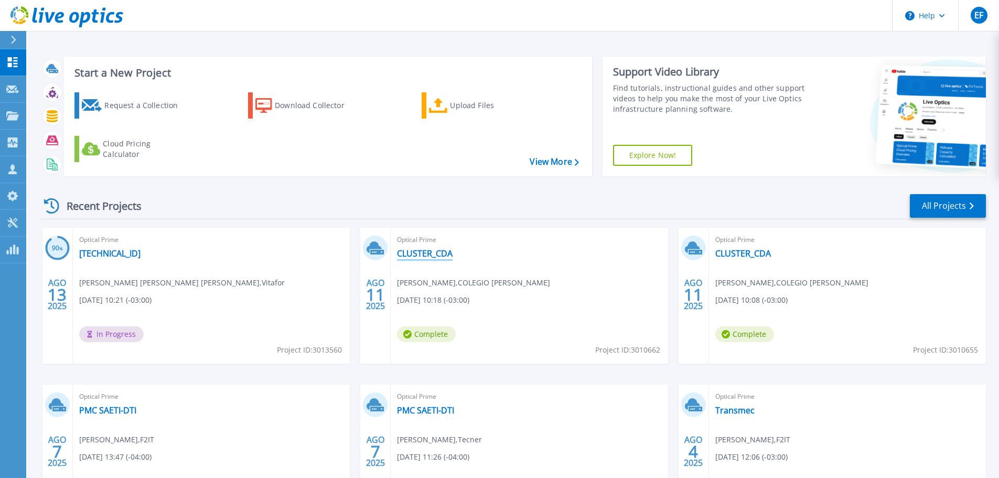
click at [430, 257] on link "CLUSTER_CDA" at bounding box center [425, 253] width 56 height 10
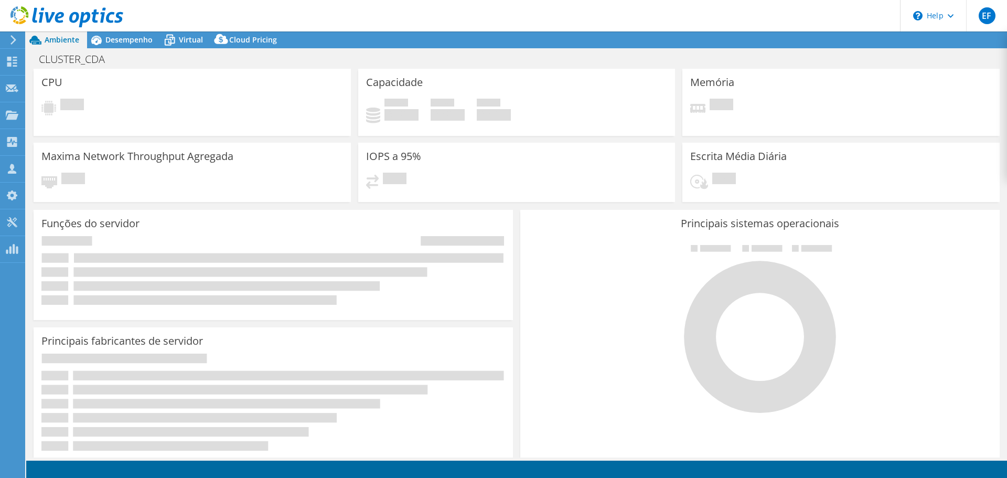
select select "USD"
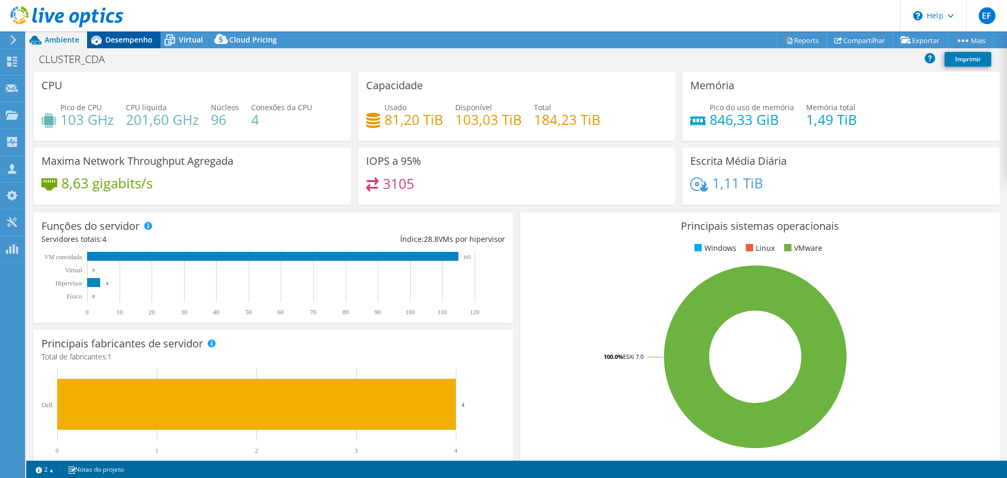
click at [135, 42] on span "Desempenho" at bounding box center [128, 40] width 47 height 10
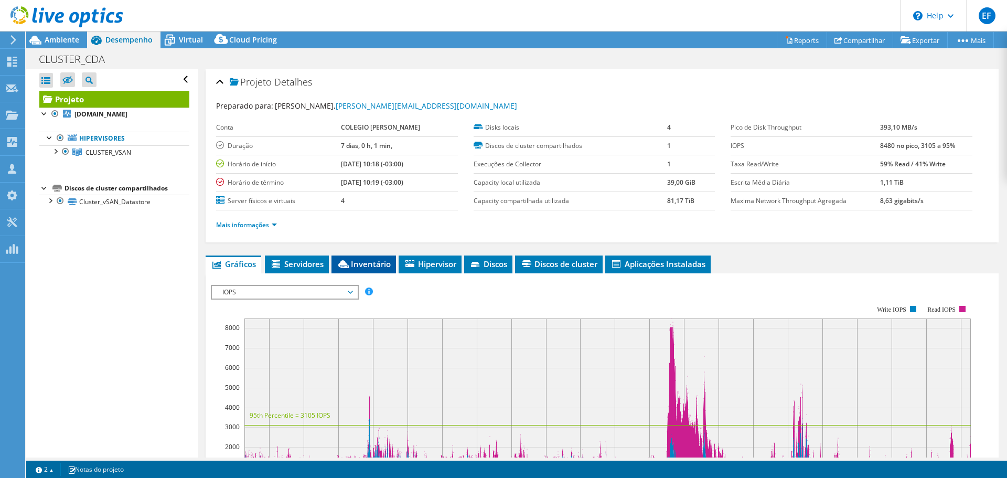
click at [366, 260] on span "Inventário" at bounding box center [364, 264] width 54 height 10
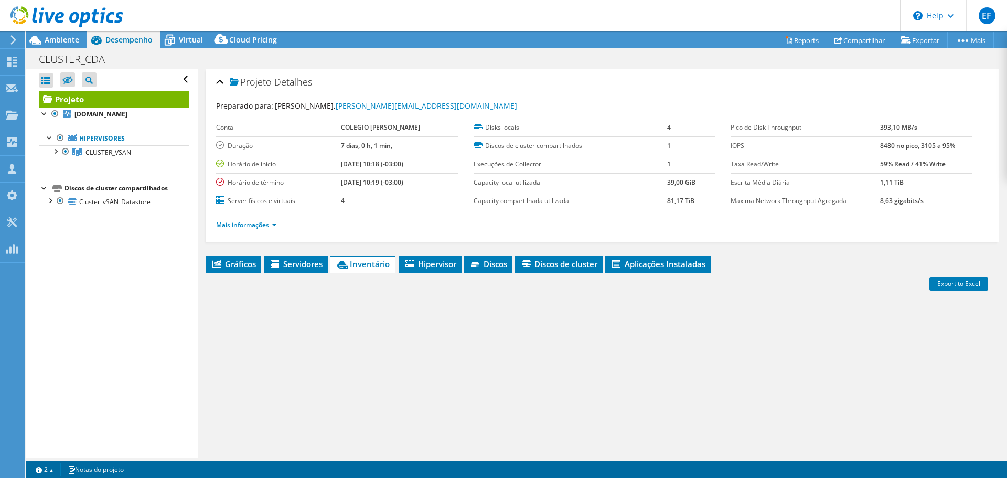
scroll to position [79, 0]
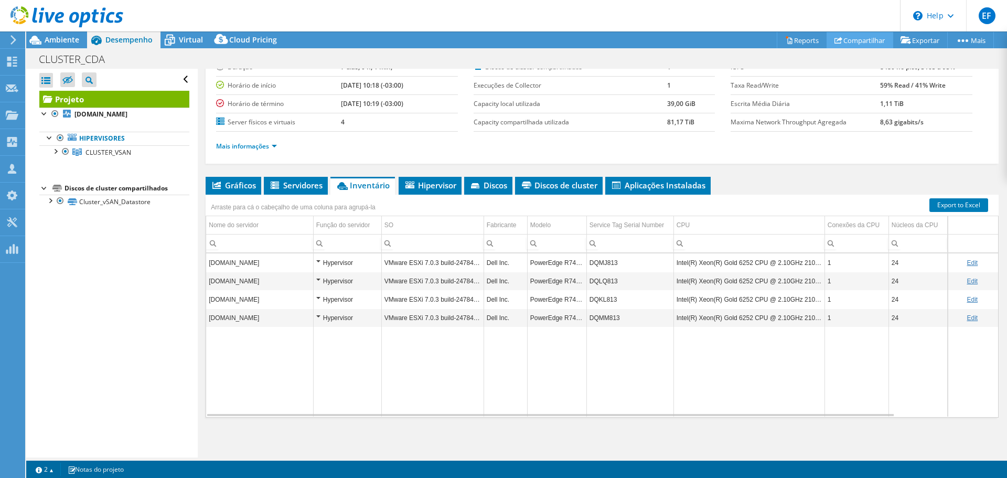
click at [848, 45] on link "Compartilhar" at bounding box center [860, 40] width 67 height 16
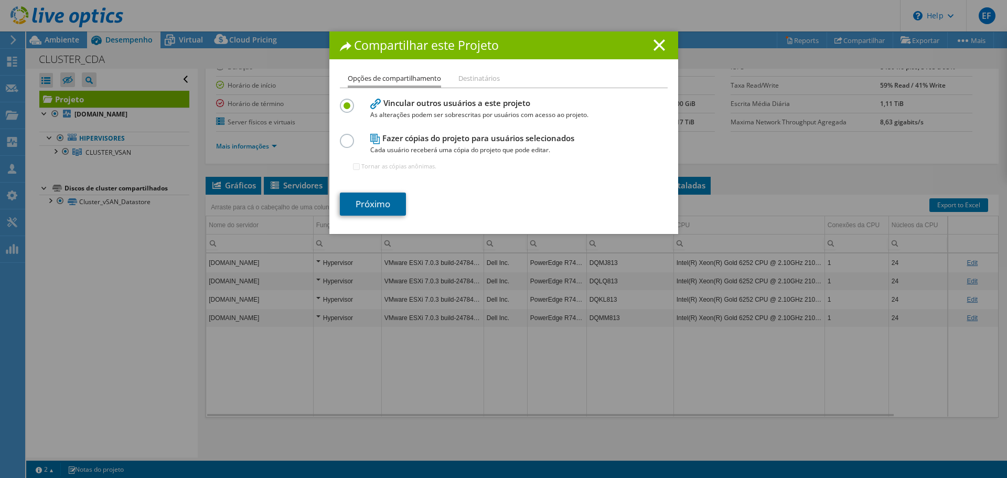
click at [372, 200] on link "Próximo" at bounding box center [373, 203] width 66 height 23
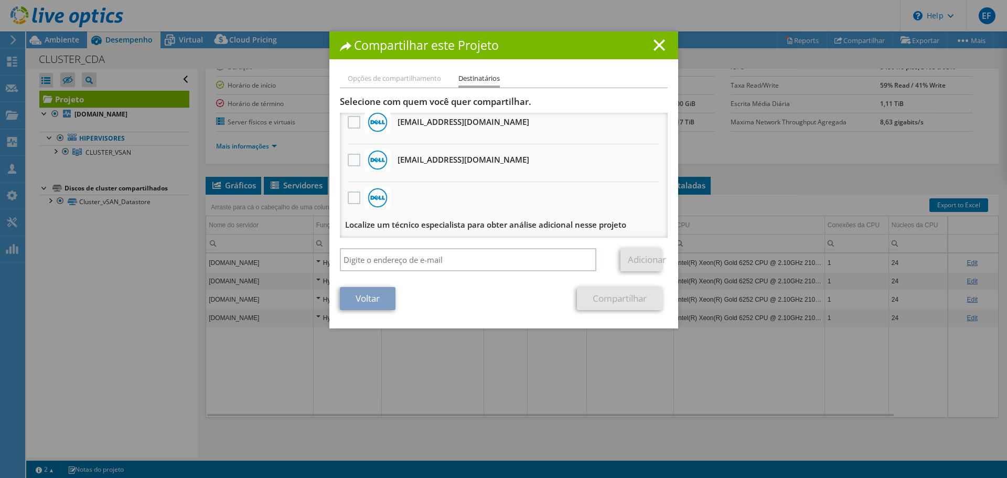
scroll to position [158, 0]
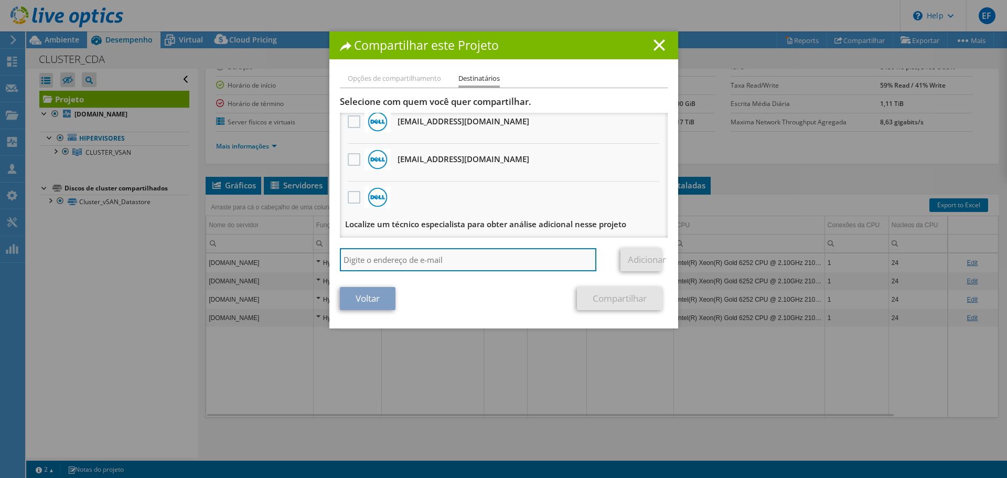
click at [519, 256] on input "search" at bounding box center [468, 259] width 257 height 23
type input "anderson@f2it.com.br"
drag, startPoint x: 477, startPoint y: 254, endPoint x: 213, endPoint y: 255, distance: 264.3
click at [186, 253] on div "Compartilhar este Projeto Opções de compartilhamento Destinatários Vincular out…" at bounding box center [503, 238] width 1007 height 415
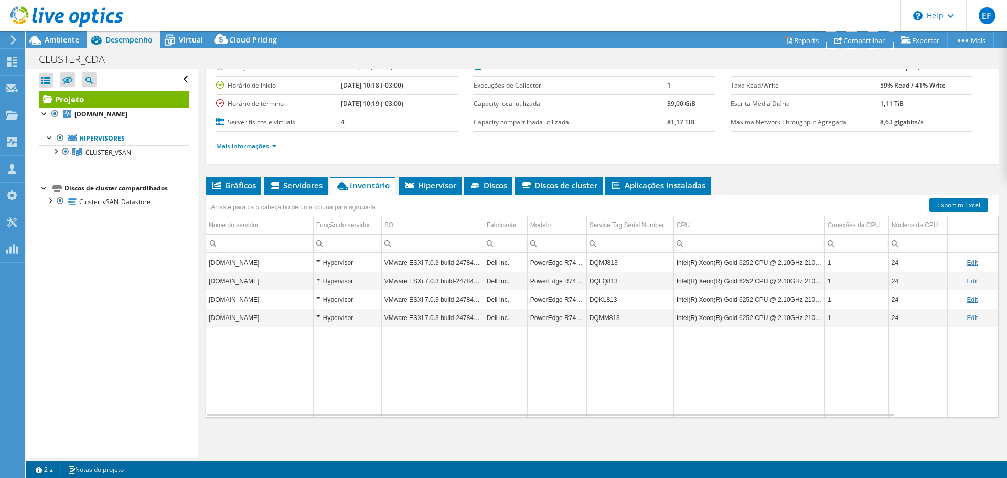
click at [842, 42] on link "Compartilhar" at bounding box center [860, 40] width 67 height 16
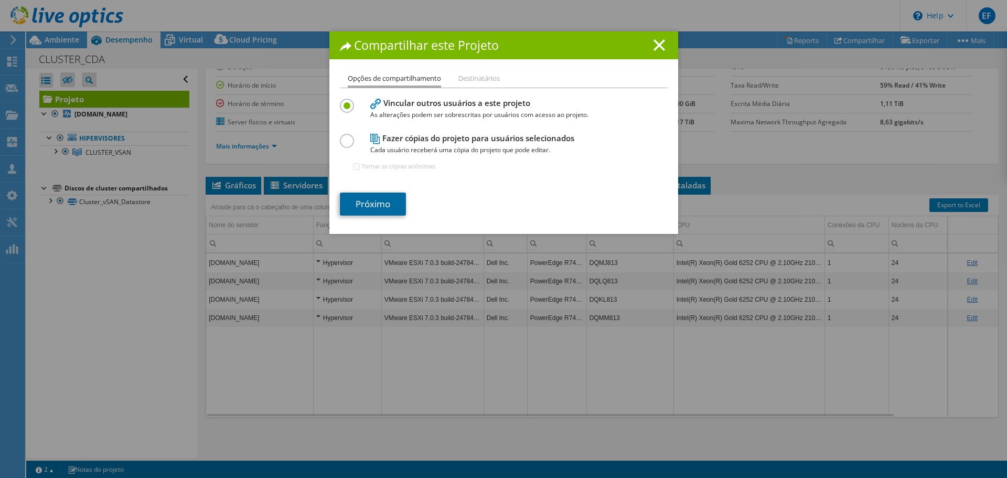
click at [382, 201] on link "Próximo" at bounding box center [373, 203] width 66 height 23
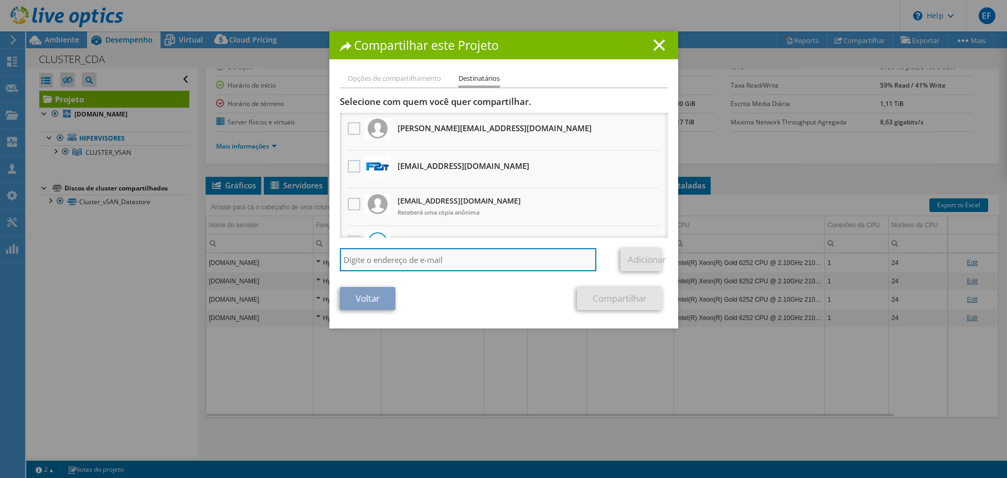
click at [408, 252] on input "search" at bounding box center [468, 259] width 257 height 23
paste input "Anderson Santos <asantos@rtmit.com.br>"
type input "asantos@rtmit.com.br"
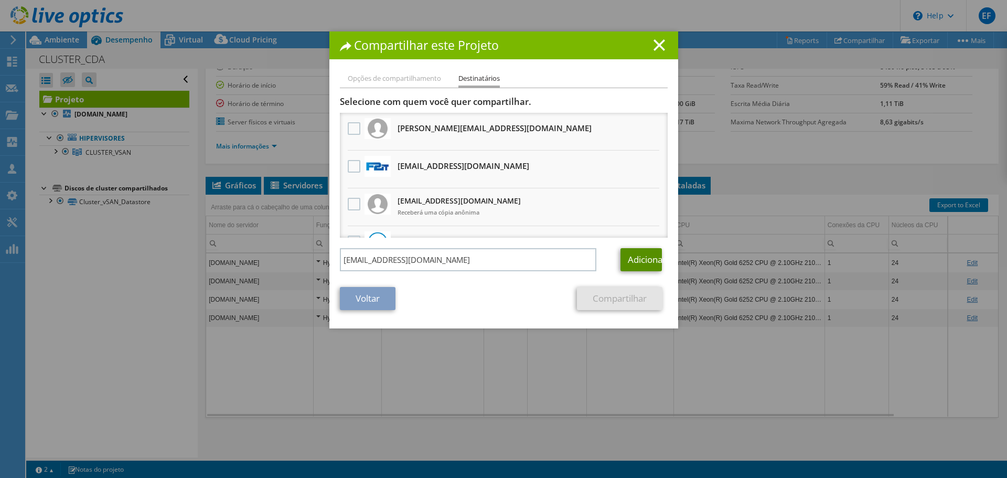
click at [643, 252] on link "Adicionar" at bounding box center [640, 259] width 41 height 23
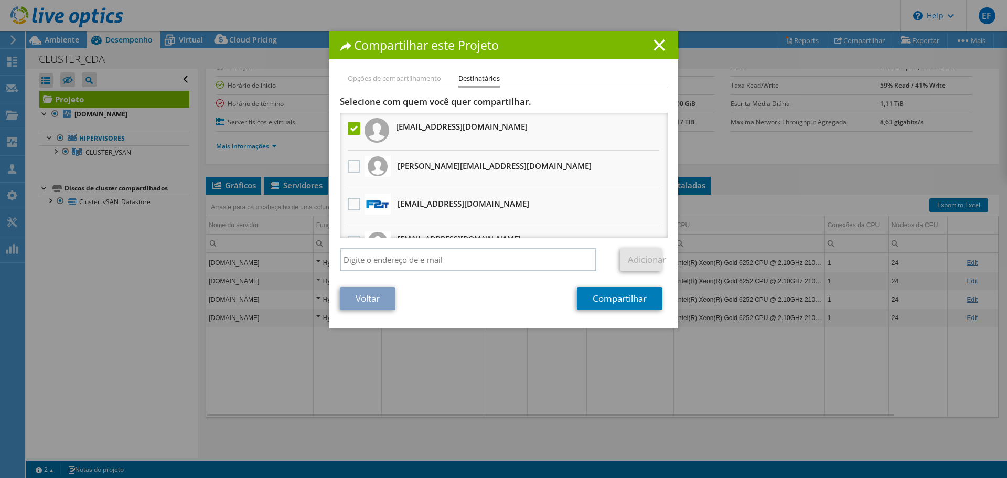
click at [500, 245] on div "Selecione com quem você quer compartilhar. Todas as cópias do projeto serão anô…" at bounding box center [504, 186] width 328 height 180
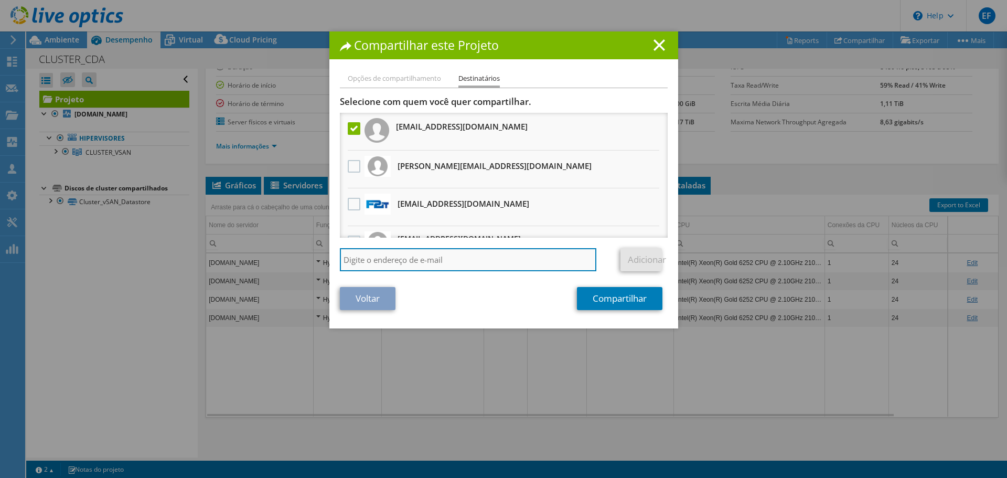
click at [496, 259] on input "search" at bounding box center [468, 259] width 257 height 23
type input "anderson.santos@f2it.com.br"
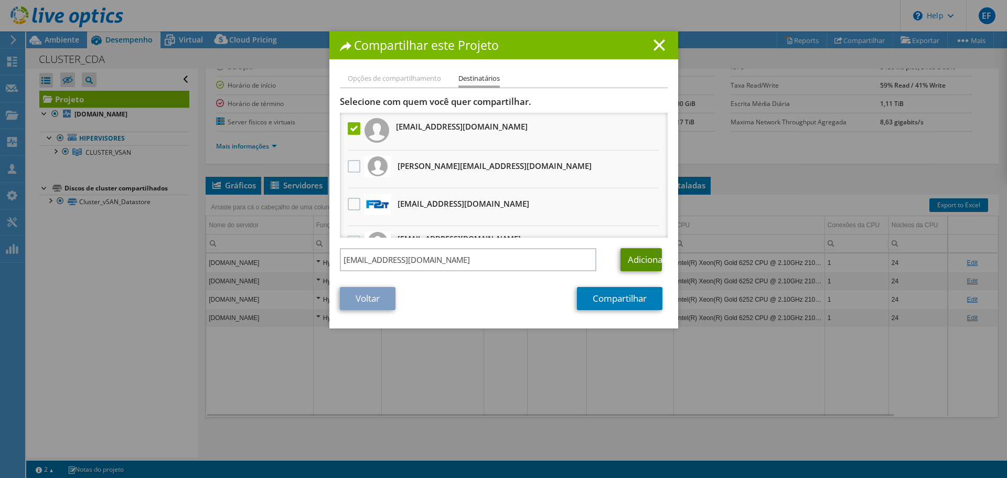
click at [620, 262] on link "Adicionar" at bounding box center [640, 259] width 41 height 23
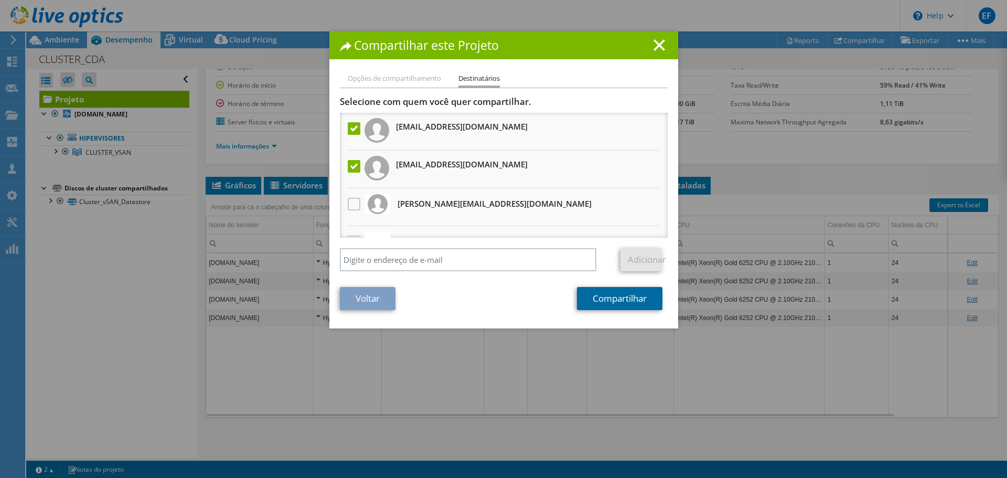
click at [618, 307] on link "Compartilhar" at bounding box center [619, 298] width 85 height 23
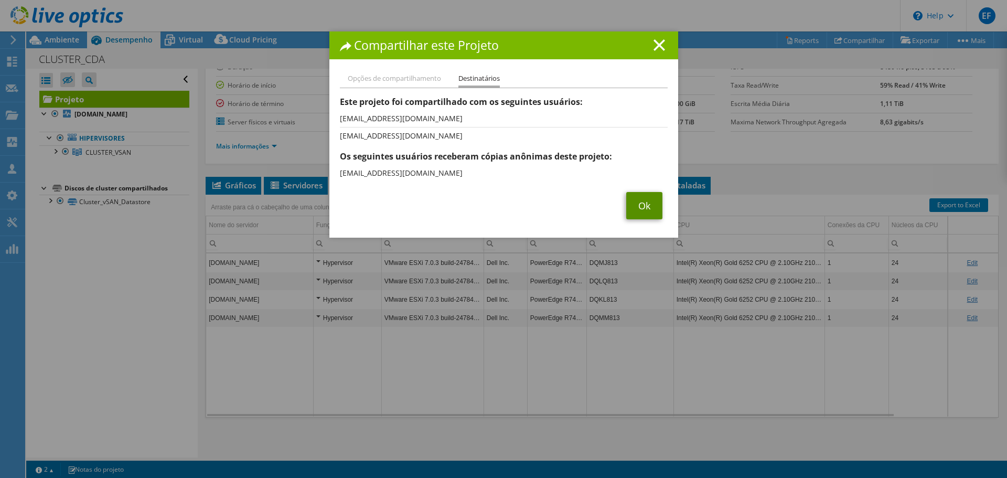
click at [647, 205] on link "Ok" at bounding box center [644, 205] width 36 height 27
